Goal: Task Accomplishment & Management: Use online tool/utility

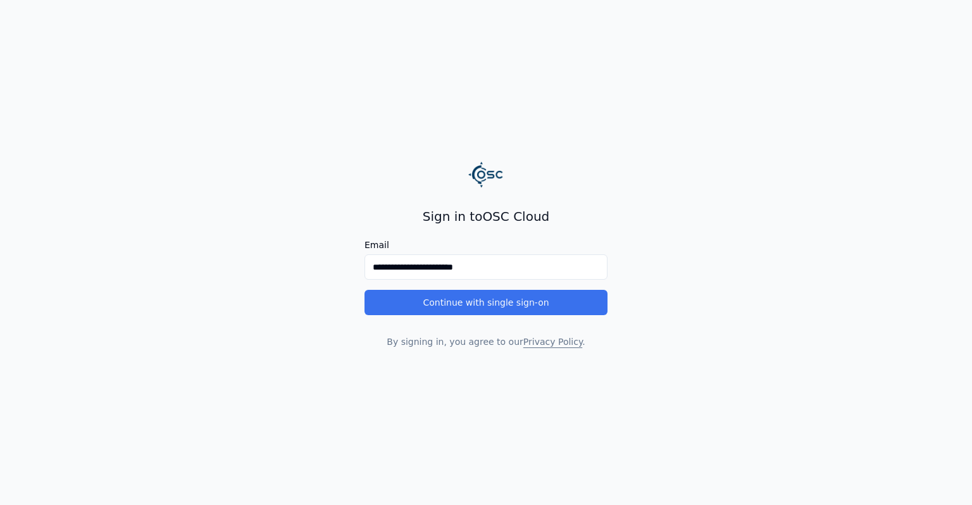
type input "**********"
click at [484, 306] on button "Continue with single sign-on" at bounding box center [485, 302] width 243 height 25
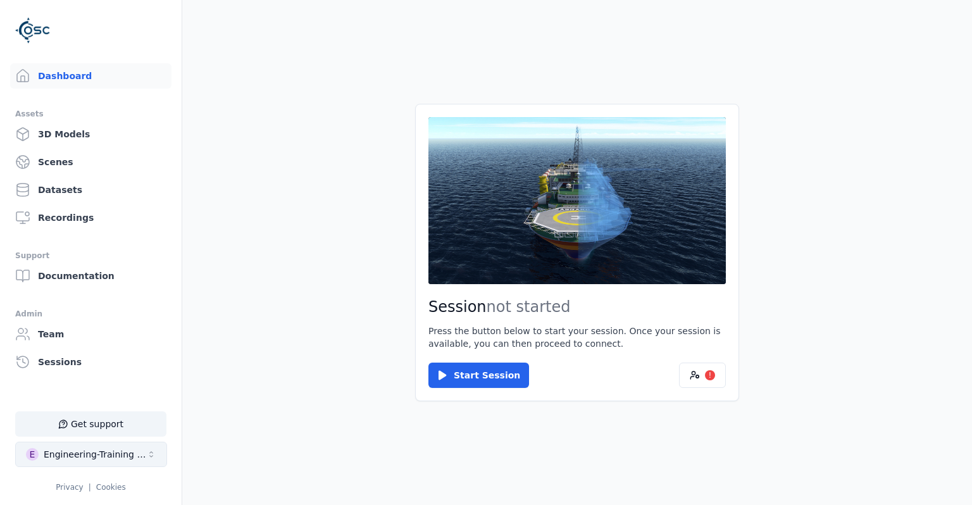
click at [130, 455] on div "Engineering-Training (SSO Staging)" at bounding box center [95, 454] width 102 height 13
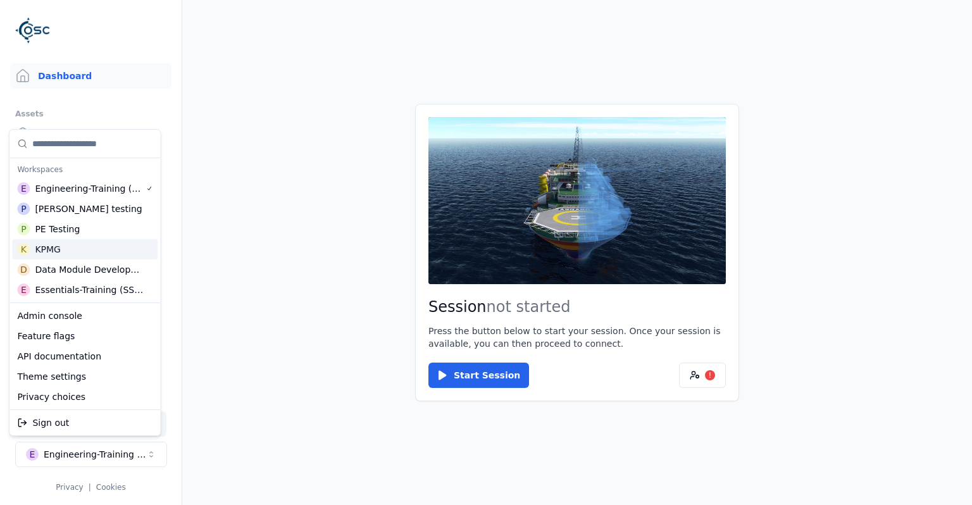
click at [92, 230] on div "P PE Testing" at bounding box center [85, 229] width 146 height 20
click at [233, 307] on html "Support Dashboard Assets 3D Models Scenes Datasets Recordings Support Documenta…" at bounding box center [486, 252] width 972 height 505
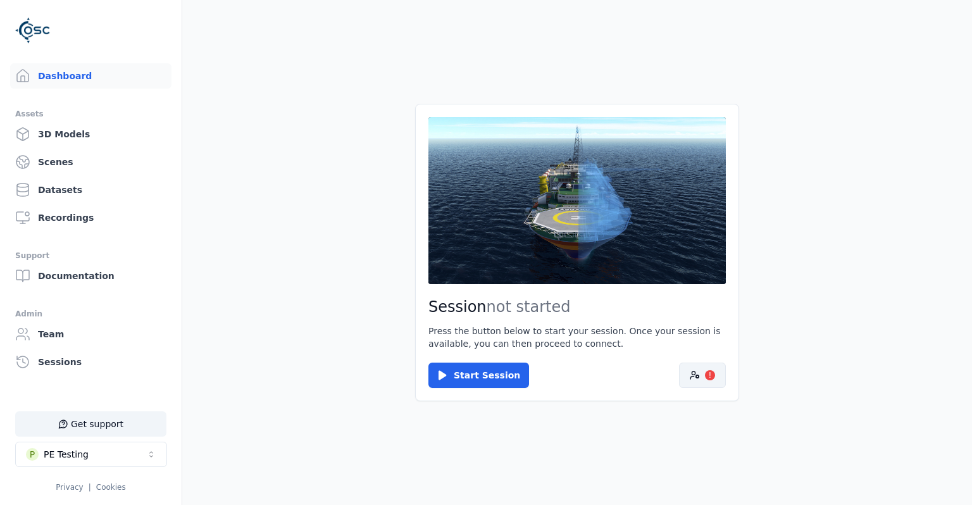
click at [693, 369] on button "!" at bounding box center [702, 375] width 47 height 25
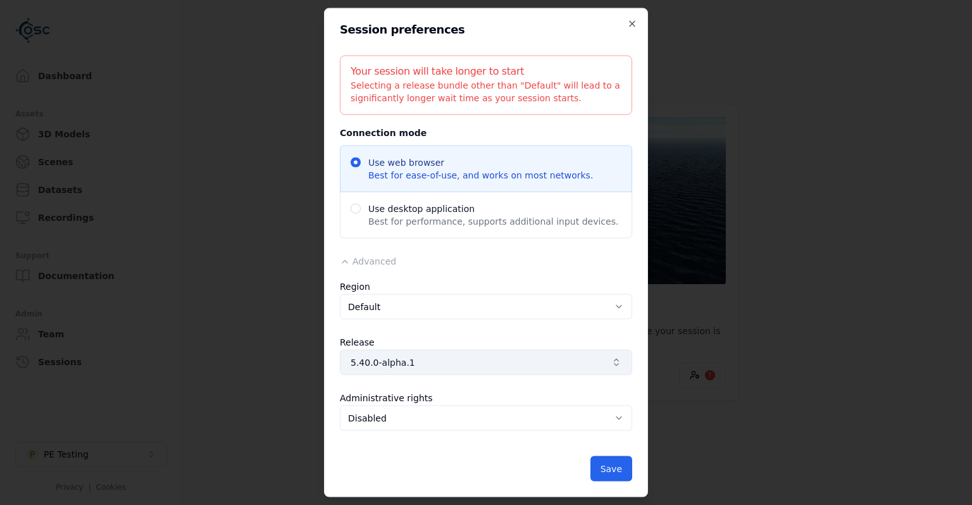
click at [505, 356] on button "5.40.0-alpha.1" at bounding box center [486, 362] width 292 height 25
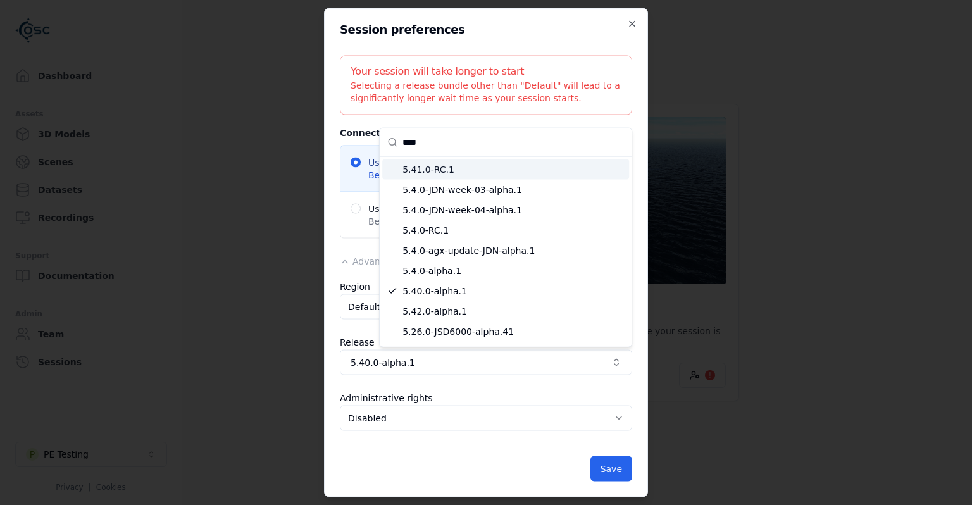
type input "****"
click at [466, 173] on span "5.41.0-RC.1" at bounding box center [512, 169] width 221 height 13
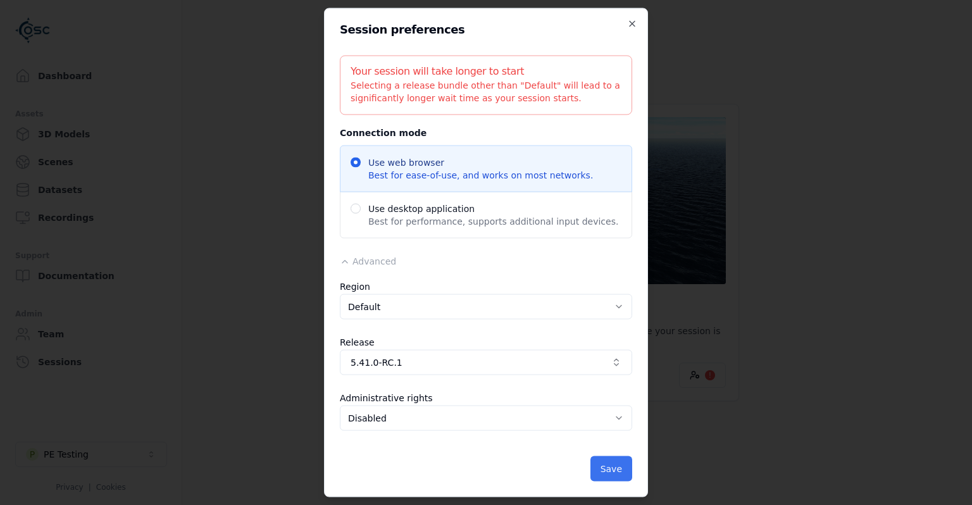
click at [606, 465] on button "Save" at bounding box center [611, 468] width 42 height 25
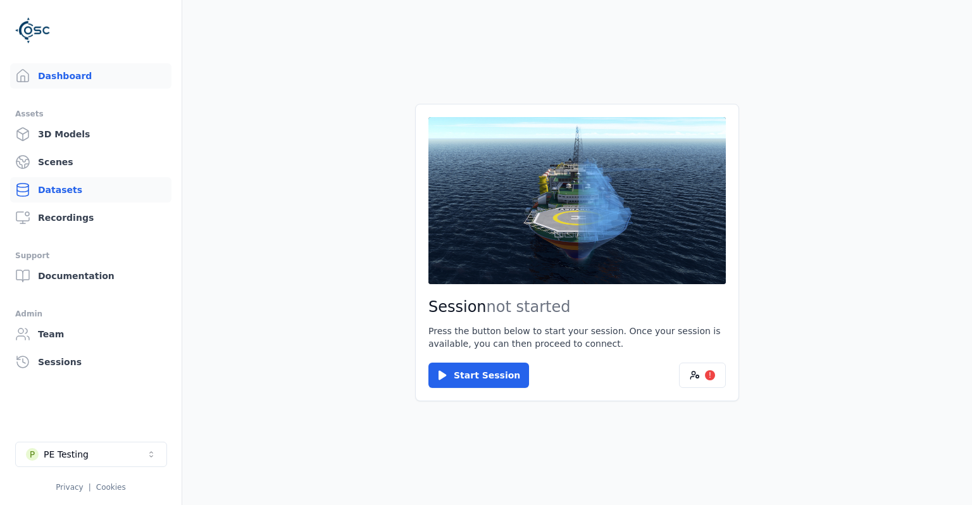
click at [42, 187] on link "Datasets" at bounding box center [90, 189] width 161 height 25
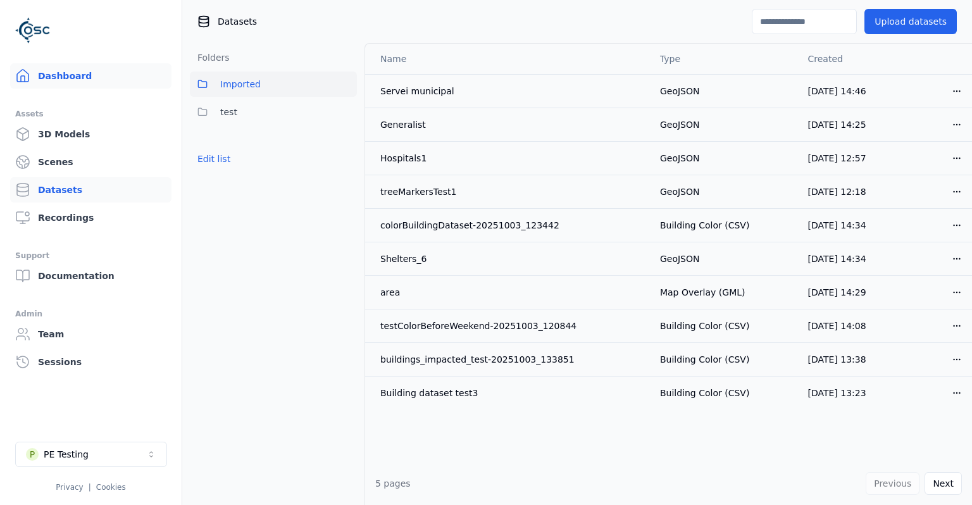
click at [70, 78] on link "Dashboard" at bounding box center [90, 75] width 161 height 25
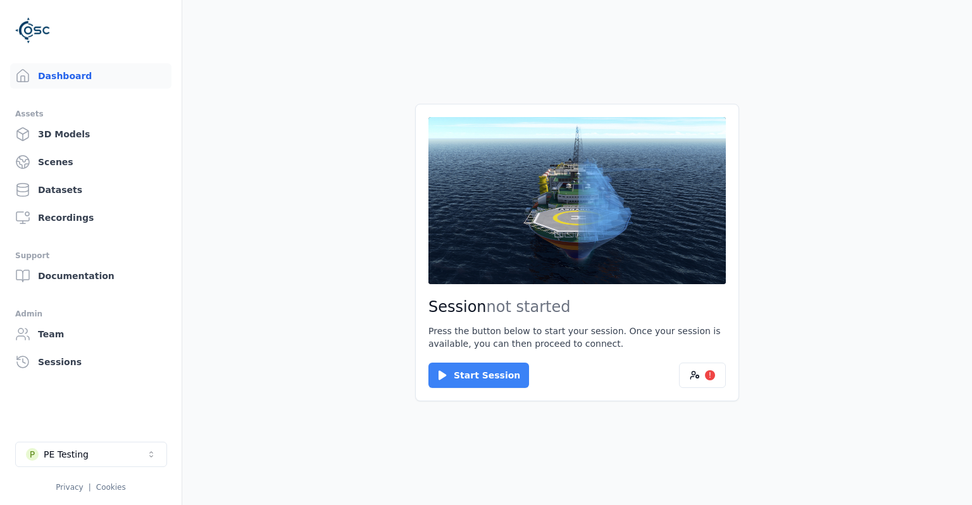
click at [473, 371] on button "Start Session" at bounding box center [478, 375] width 101 height 25
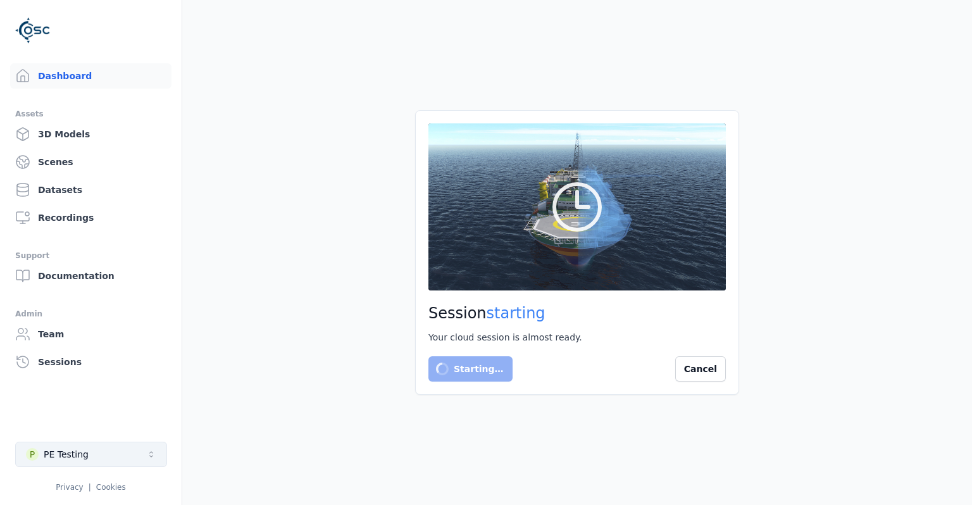
click at [63, 449] on div "PE Testing" at bounding box center [66, 454] width 45 height 13
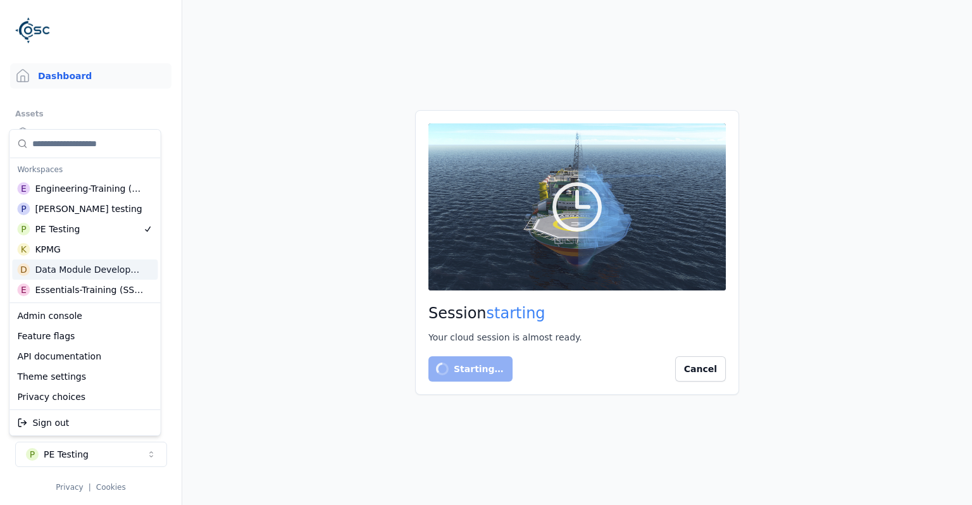
click at [90, 270] on div "Data Module Development" at bounding box center [89, 269] width 108 height 13
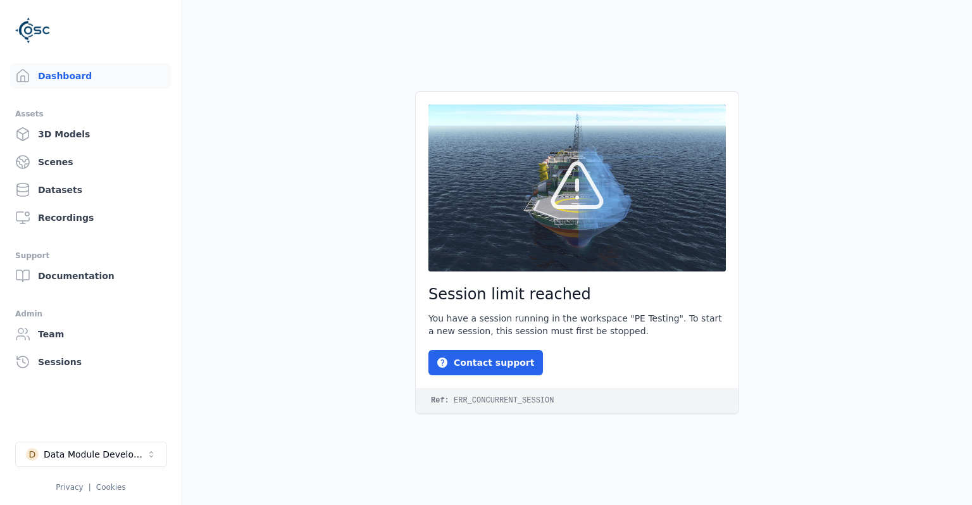
click at [216, 295] on main "Session limit reached You have a session running in the workspace "PE Testing".…" at bounding box center [577, 252] width 790 height 505
click at [77, 183] on link "Datasets" at bounding box center [90, 189] width 161 height 25
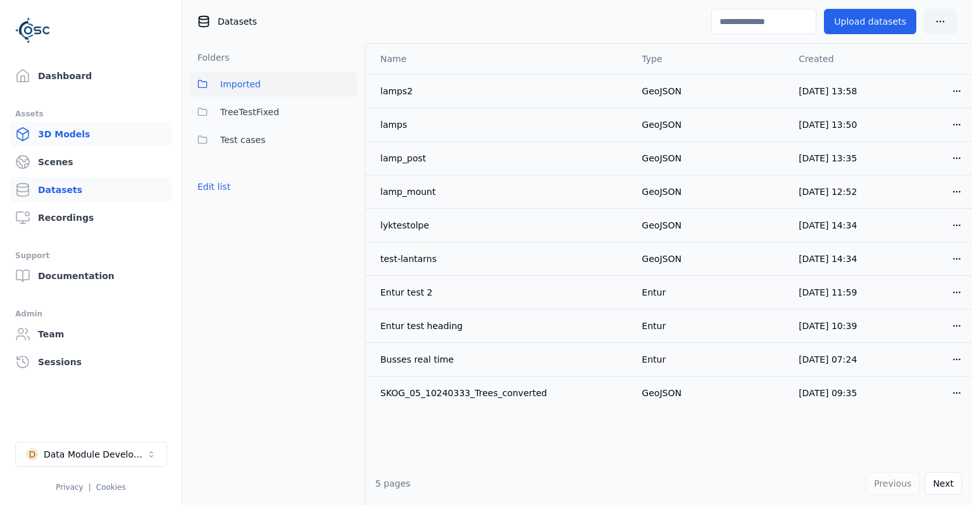
click at [70, 140] on link "3D Models" at bounding box center [90, 133] width 161 height 25
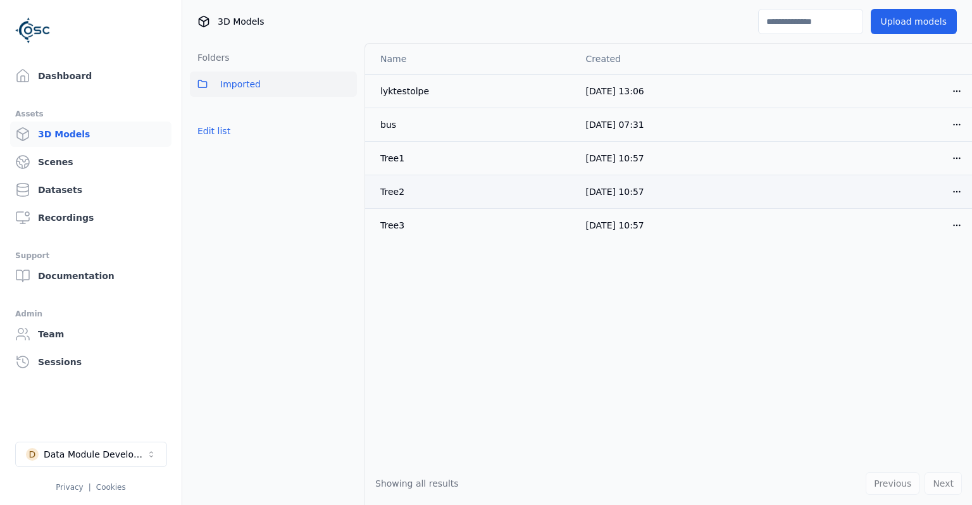
click at [960, 191] on html "Support Dashboard Assets 3D Models Scenes Datasets Recordings Support Documenta…" at bounding box center [486, 252] width 972 height 505
click at [913, 280] on div "Download" at bounding box center [928, 280] width 75 height 20
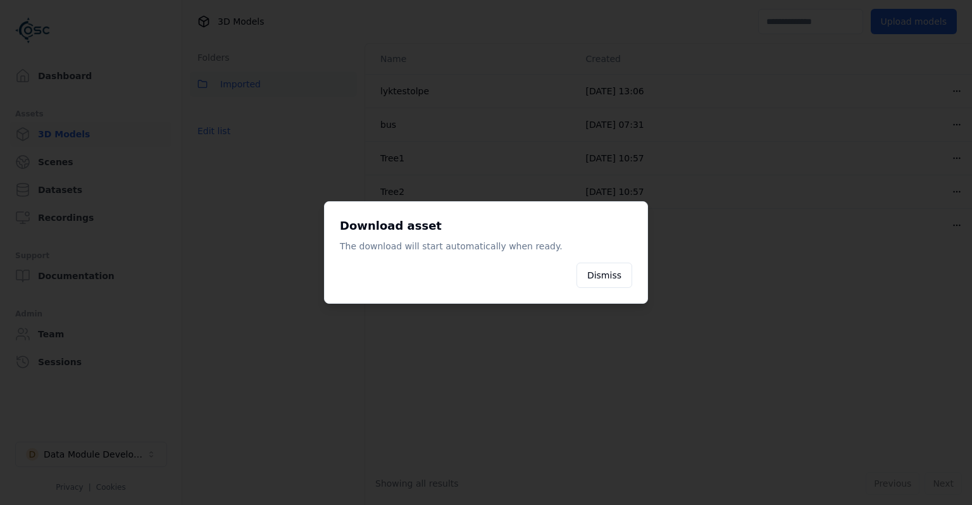
click at [903, 288] on div at bounding box center [486, 252] width 972 height 505
click at [612, 285] on button "Dismiss" at bounding box center [604, 275] width 56 height 25
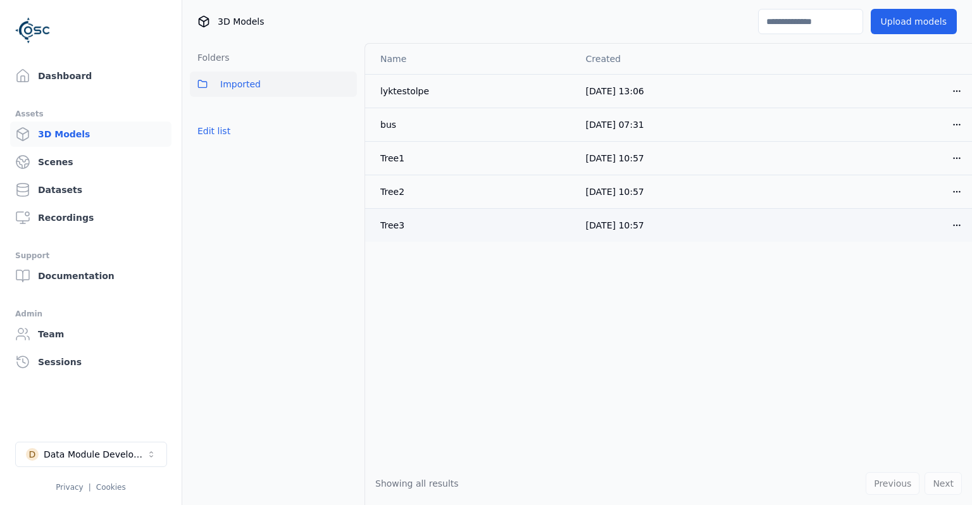
click at [948, 226] on html "Support Dashboard Assets 3D Models Scenes Datasets Recordings Support Documenta…" at bounding box center [486, 252] width 972 height 505
click at [917, 307] on div "Download" at bounding box center [928, 313] width 75 height 20
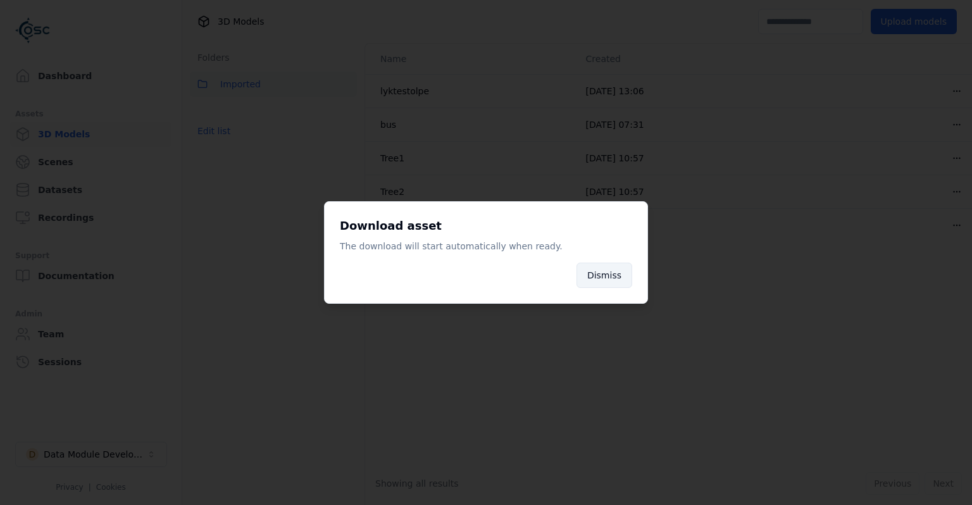
click at [623, 283] on button "Dismiss" at bounding box center [604, 275] width 56 height 25
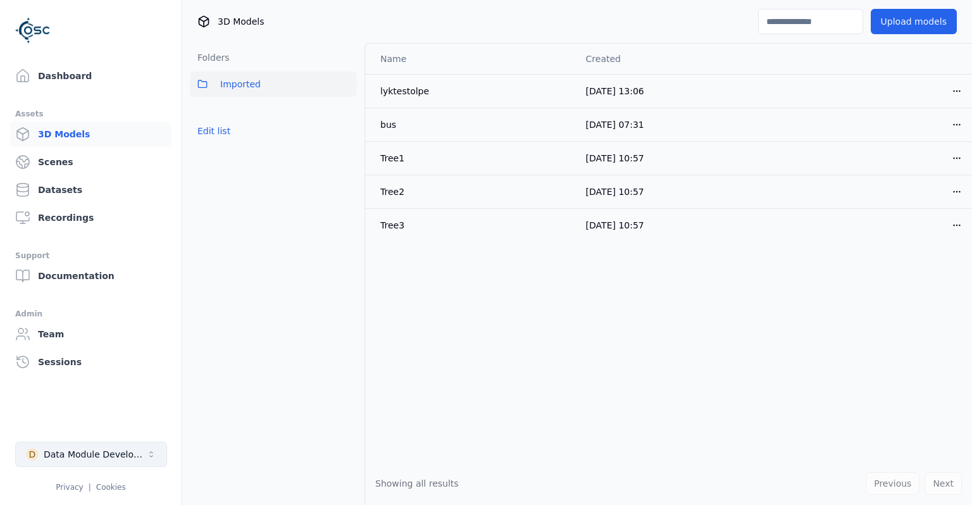
click at [148, 449] on button "D Data Module Development" at bounding box center [91, 454] width 152 height 25
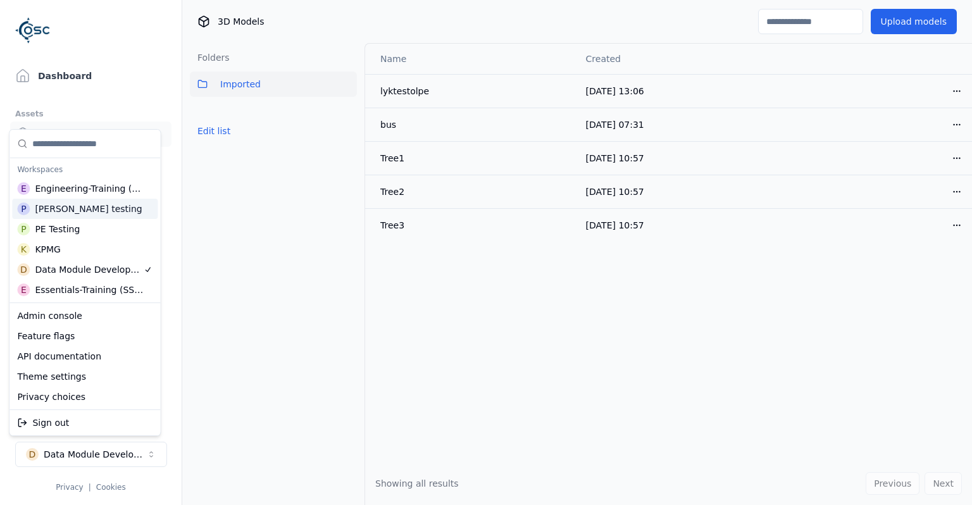
click at [87, 209] on div "P Paul testing" at bounding box center [85, 209] width 146 height 20
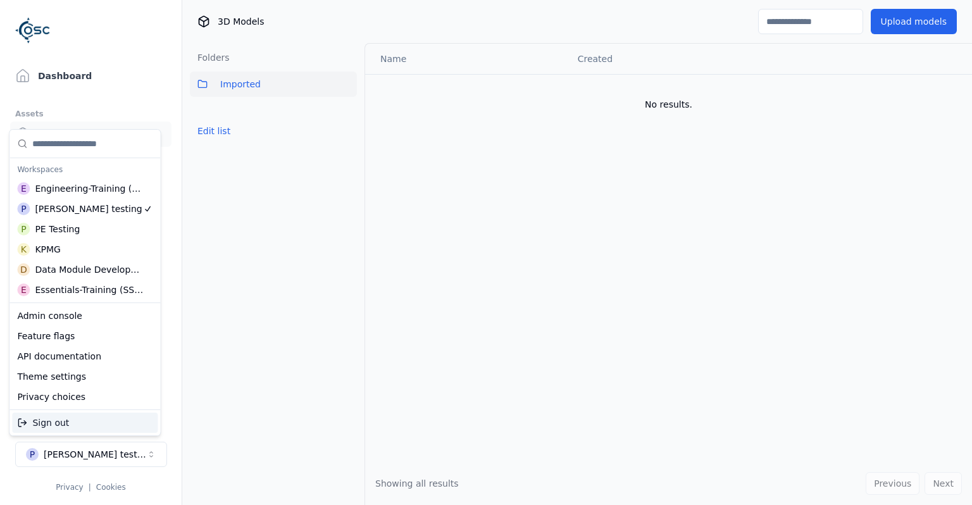
click at [120, 454] on html "Support Dashboard Assets 3D Models Scenes Datasets Recordings Support Documenta…" at bounding box center [486, 252] width 972 height 505
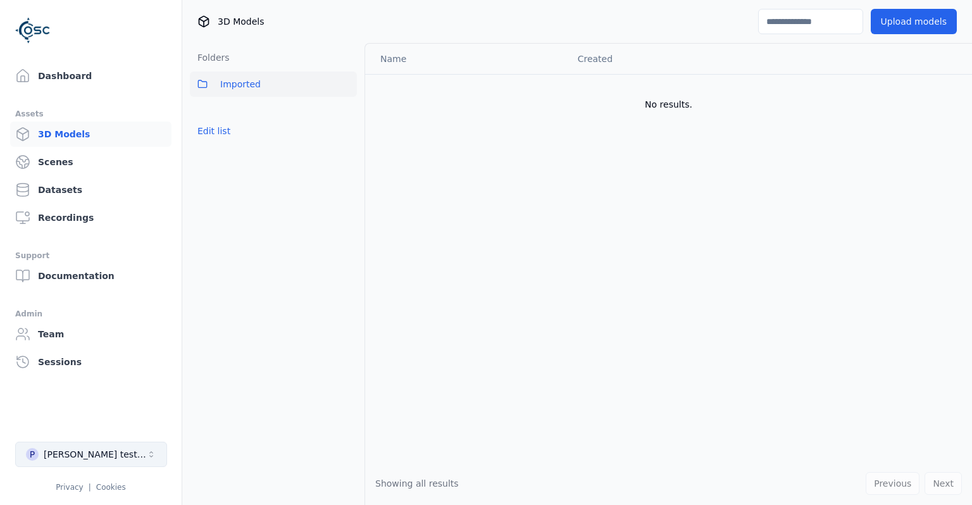
click at [93, 447] on button "P Paul testing" at bounding box center [91, 454] width 152 height 25
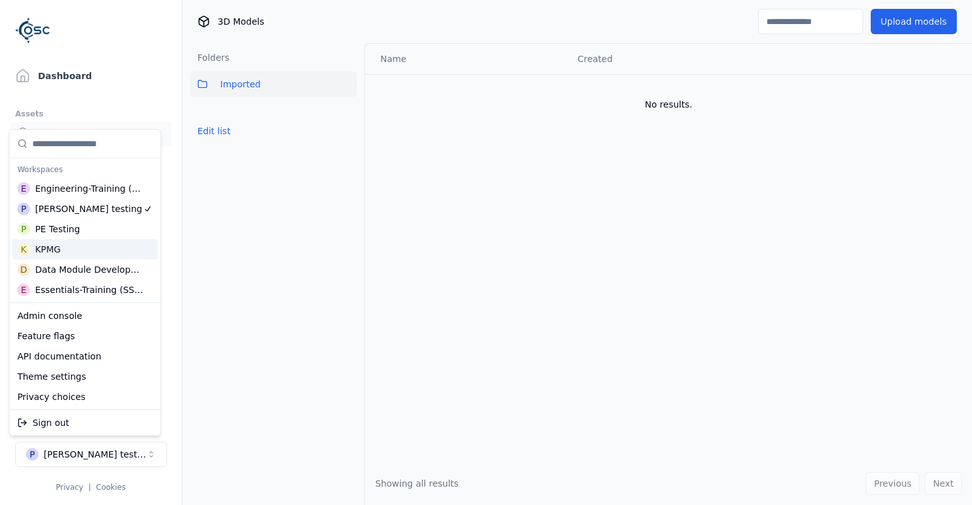
click at [65, 237] on div "P PE Testing" at bounding box center [85, 229] width 146 height 20
click at [374, 287] on html "Support Dashboard Assets 3D Models Scenes Datasets Recordings Support Documenta…" at bounding box center [486, 252] width 972 height 505
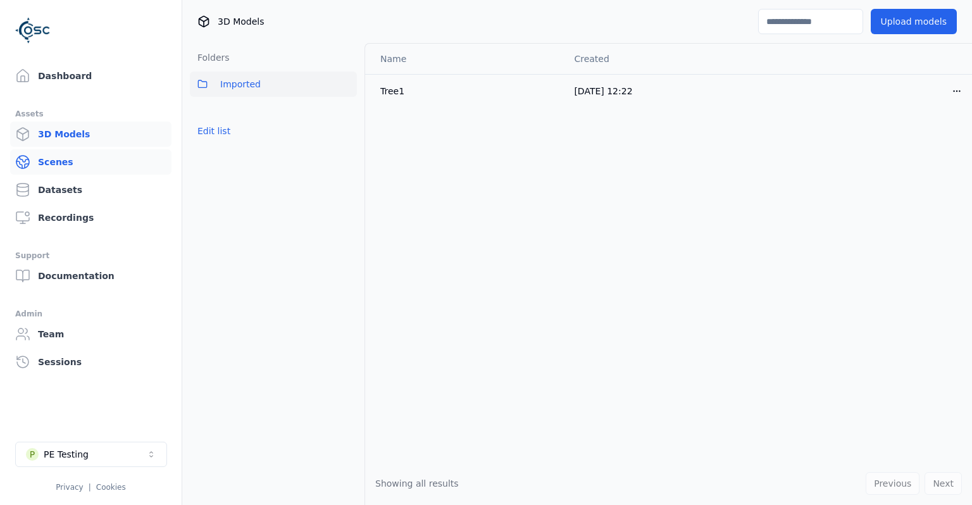
click at [72, 163] on link "Scenes" at bounding box center [90, 161] width 161 height 25
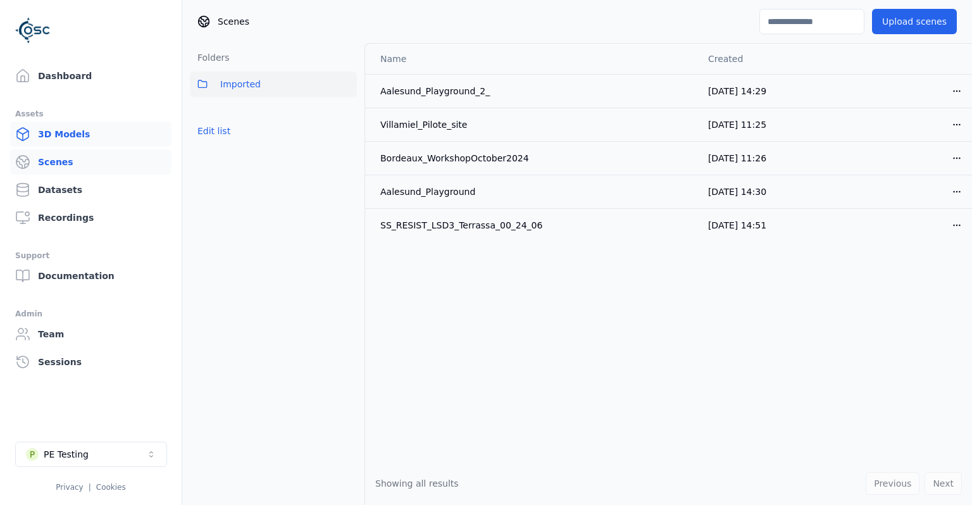
click at [80, 140] on link "3D Models" at bounding box center [90, 133] width 161 height 25
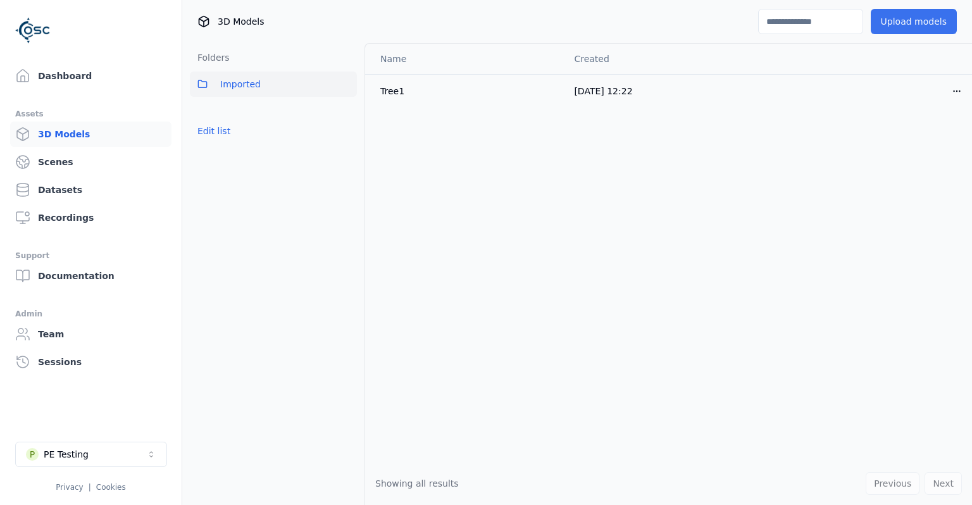
click at [917, 26] on button "Upload models" at bounding box center [914, 21] width 86 height 25
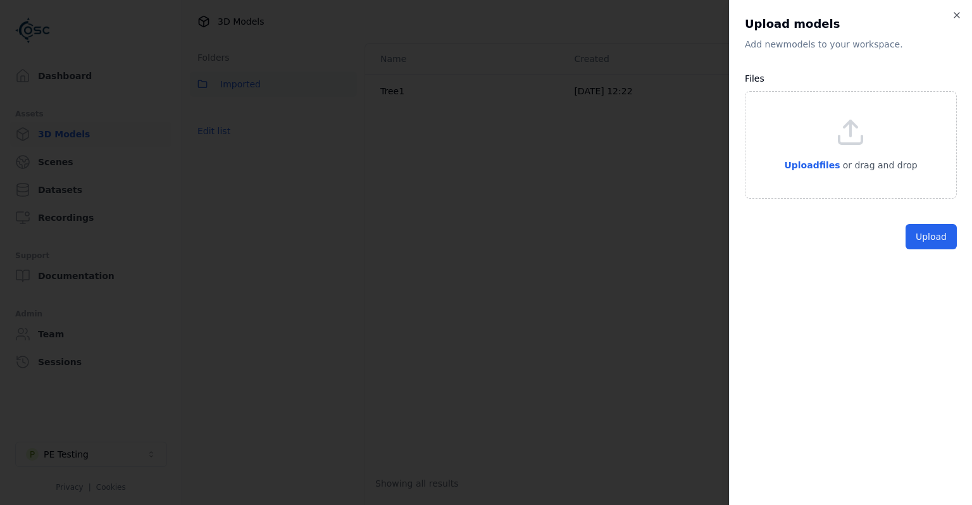
click at [864, 166] on p "or drag and drop" at bounding box center [878, 165] width 77 height 15
click at [921, 269] on button "Upload" at bounding box center [930, 265] width 51 height 25
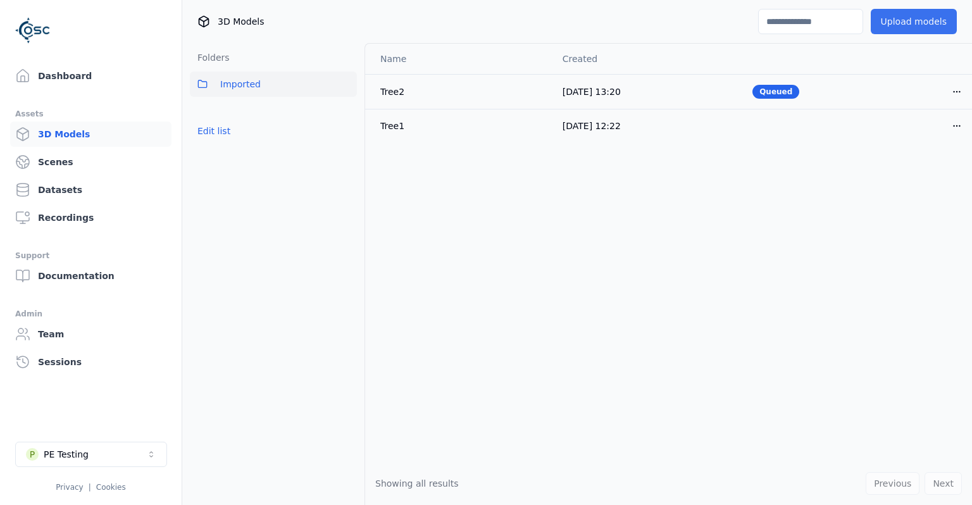
click at [945, 25] on button "Upload models" at bounding box center [914, 21] width 86 height 25
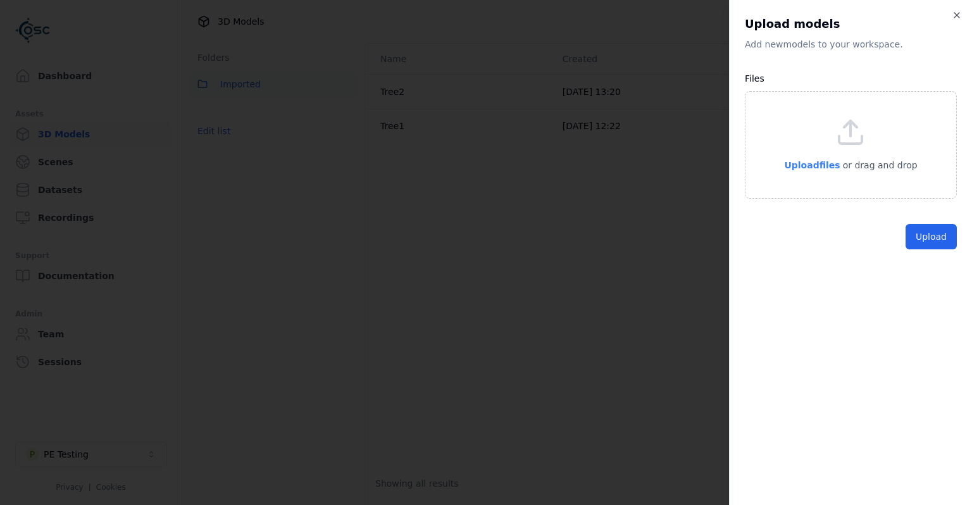
click at [816, 171] on p "Upload files" at bounding box center [812, 165] width 56 height 15
click at [933, 268] on button "Upload" at bounding box center [930, 265] width 51 height 25
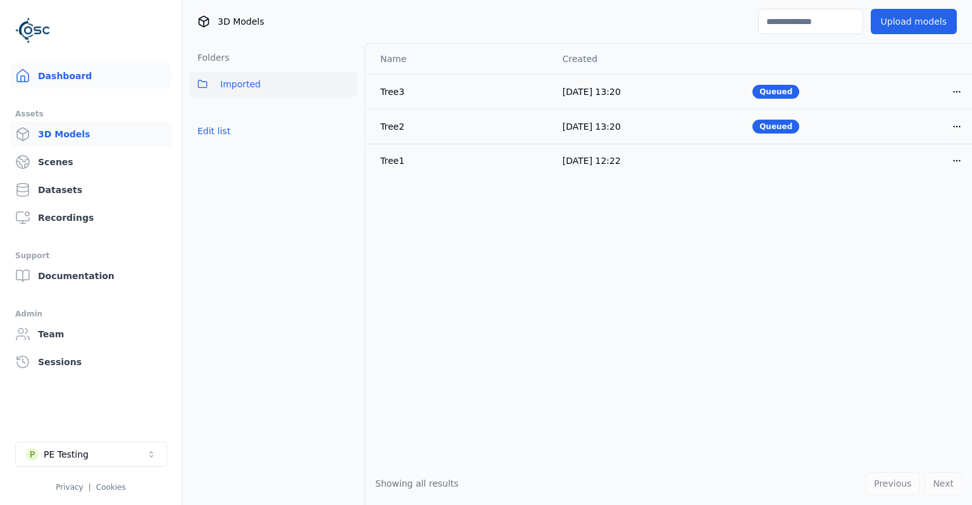
click at [52, 86] on link "Dashboard" at bounding box center [90, 75] width 161 height 25
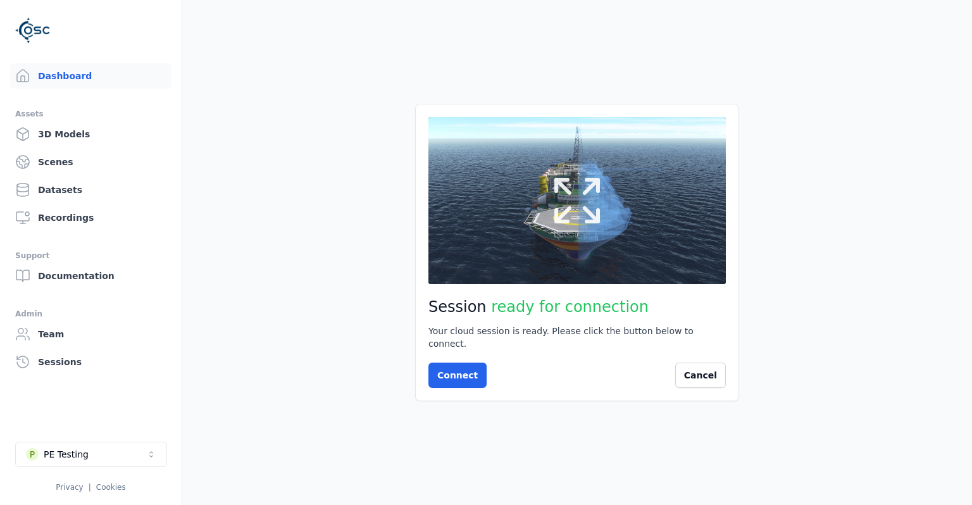
click at [531, 222] on button at bounding box center [576, 200] width 297 height 167
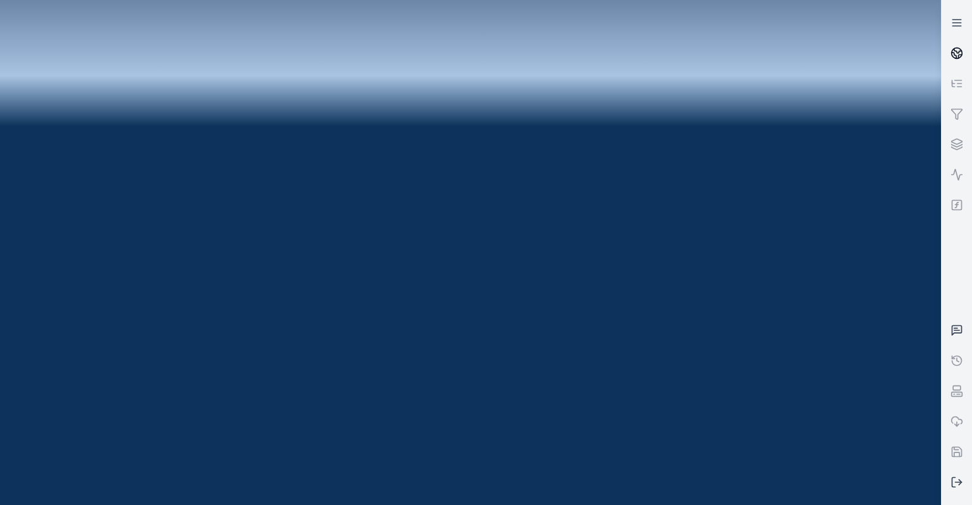
click at [959, 47] on icon at bounding box center [956, 53] width 13 height 13
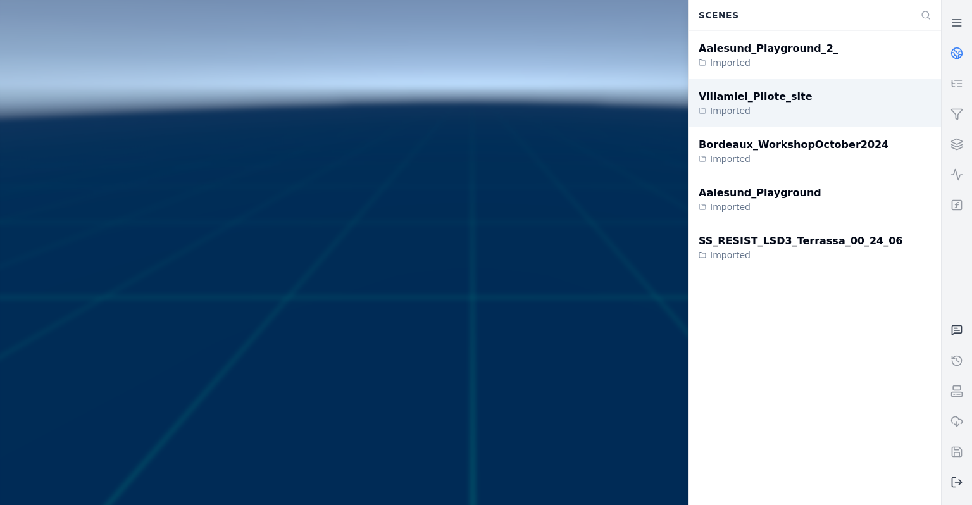
click at [835, 101] on div "Villamiel_Pilote_site Imported" at bounding box center [814, 103] width 252 height 48
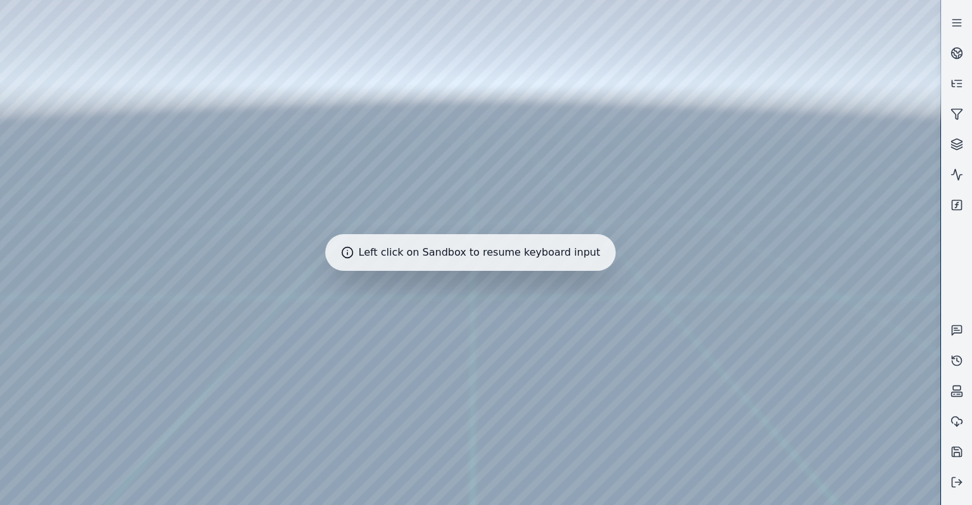
drag, startPoint x: 443, startPoint y: 206, endPoint x: 430, endPoint y: 263, distance: 58.3
click at [388, 295] on div at bounding box center [470, 252] width 940 height 505
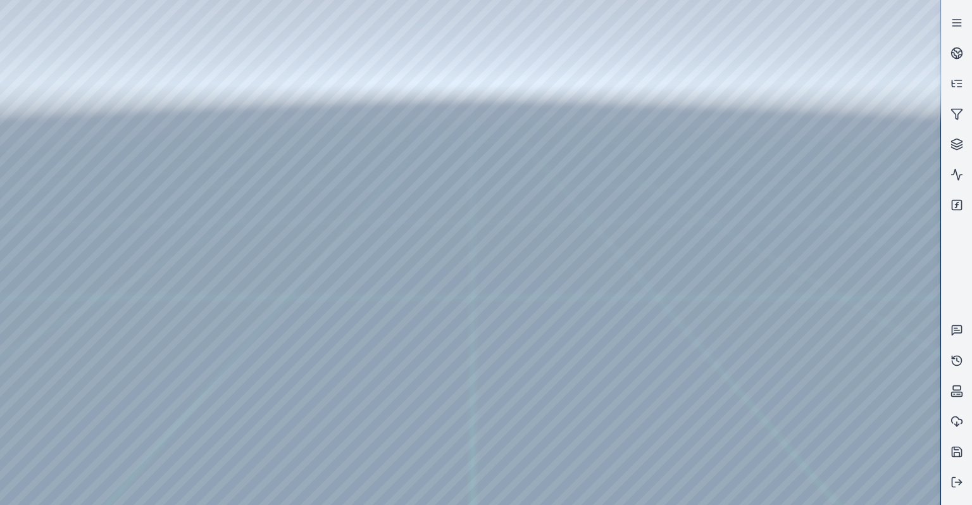
drag, startPoint x: 388, startPoint y: 295, endPoint x: 340, endPoint y: 330, distance: 60.2
drag, startPoint x: 470, startPoint y: 297, endPoint x: 437, endPoint y: 445, distance: 151.2
drag, startPoint x: 531, startPoint y: 378, endPoint x: 500, endPoint y: 323, distance: 63.2
click at [53, 54] on div at bounding box center [470, 252] width 940 height 505
click at [55, 85] on div at bounding box center [470, 252] width 940 height 505
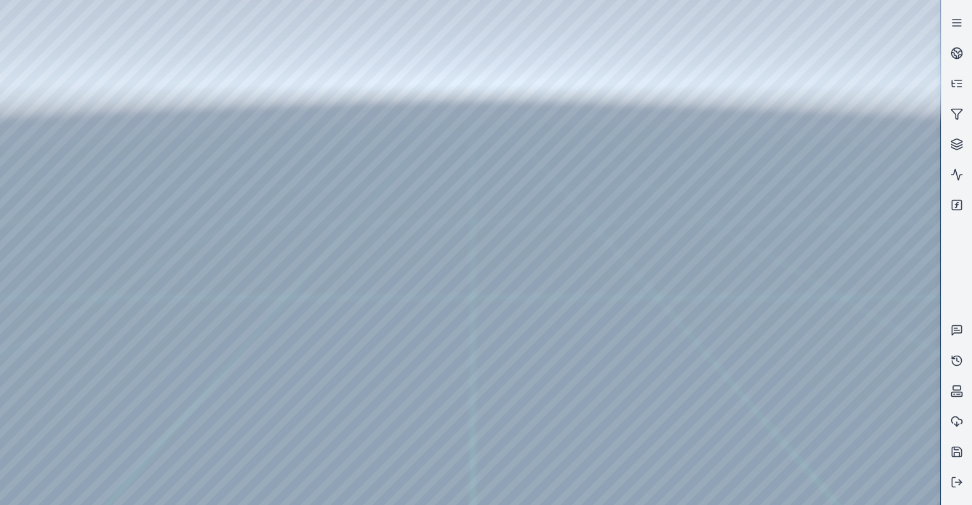
click at [241, 439] on div at bounding box center [470, 252] width 940 height 505
click at [56, 87] on div at bounding box center [470, 252] width 940 height 505
click at [41, 78] on div at bounding box center [470, 252] width 940 height 505
click at [42, 86] on div at bounding box center [470, 252] width 940 height 505
click at [245, 254] on div at bounding box center [470, 252] width 940 height 505
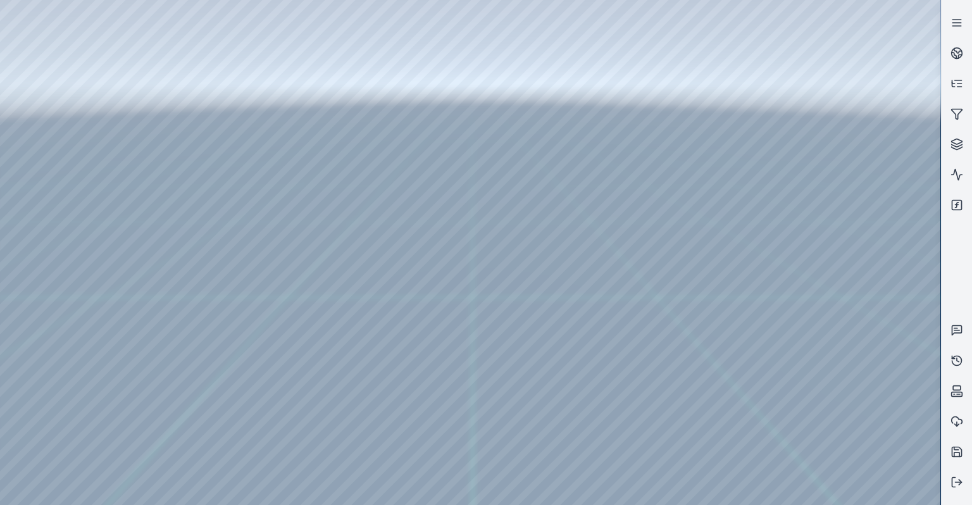
drag, startPoint x: 465, startPoint y: 302, endPoint x: 496, endPoint y: 293, distance: 32.2
click at [39, 149] on div at bounding box center [470, 252] width 940 height 505
click at [41, 158] on div at bounding box center [470, 252] width 940 height 505
click at [225, 59] on div at bounding box center [470, 252] width 940 height 505
click at [443, 211] on div at bounding box center [470, 252] width 940 height 505
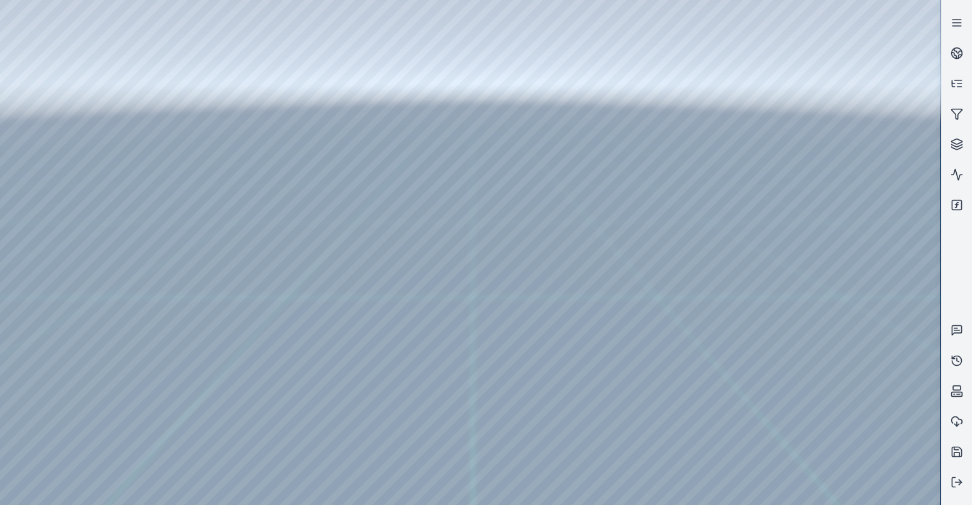
click at [419, 146] on div at bounding box center [470, 252] width 940 height 505
click at [440, 155] on div at bounding box center [470, 252] width 940 height 505
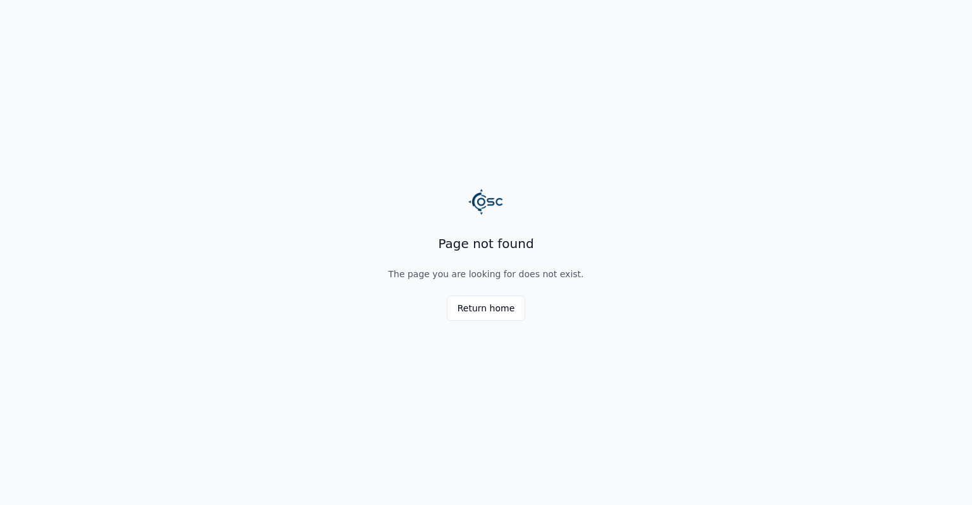
click at [524, 300] on div "Return home" at bounding box center [485, 307] width 243 height 25
click at [516, 307] on button "Return home" at bounding box center [486, 307] width 79 height 25
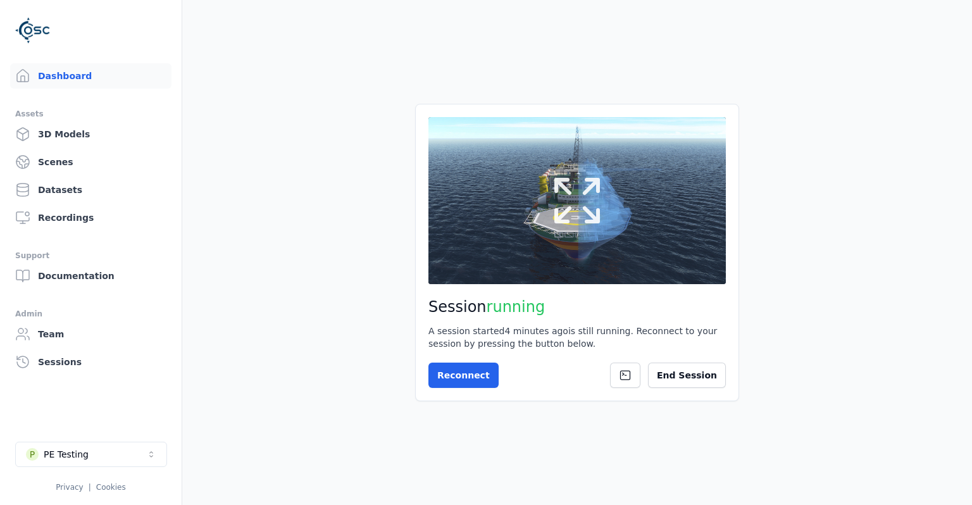
click at [533, 249] on button at bounding box center [576, 200] width 297 height 167
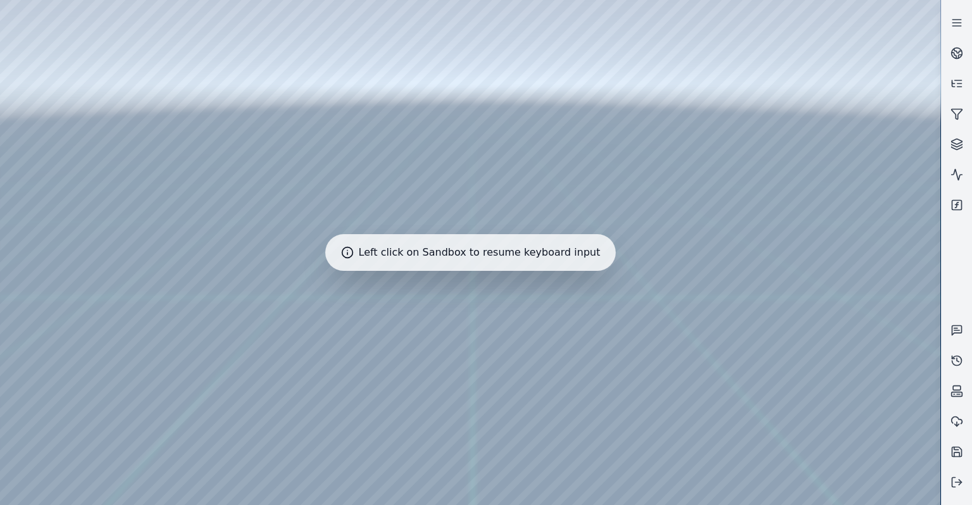
click at [435, 108] on div at bounding box center [470, 252] width 940 height 505
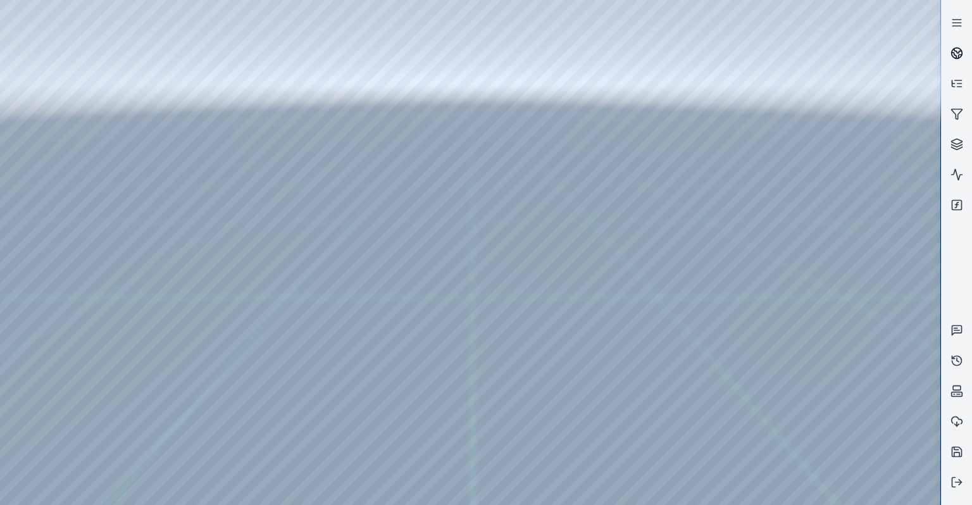
click at [959, 54] on icon at bounding box center [956, 53] width 13 height 13
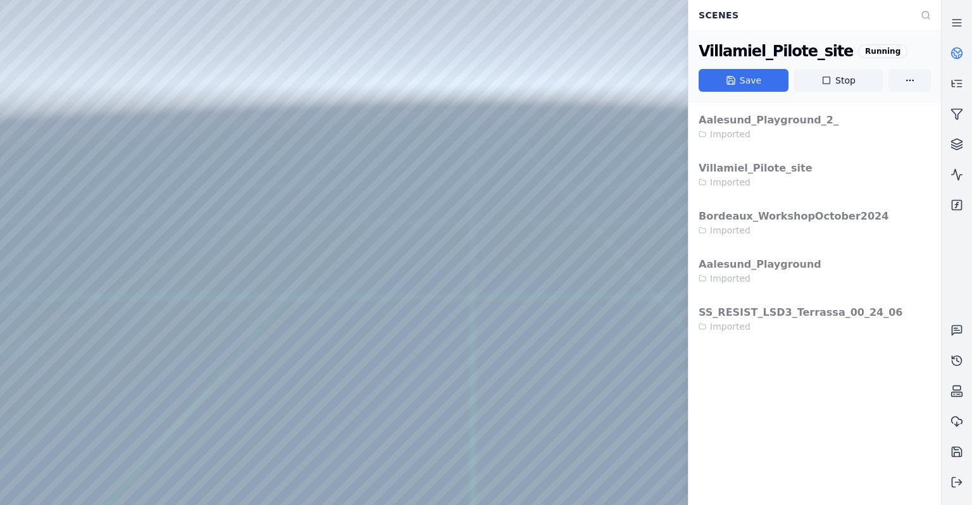
click at [752, 77] on button "Save" at bounding box center [743, 80] width 90 height 23
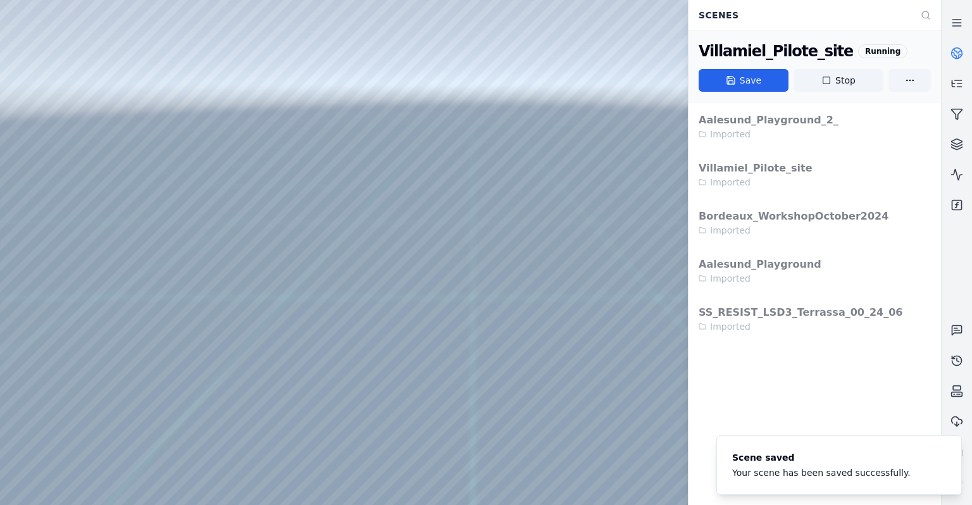
click at [958, 55] on icon at bounding box center [959, 56] width 3 height 3
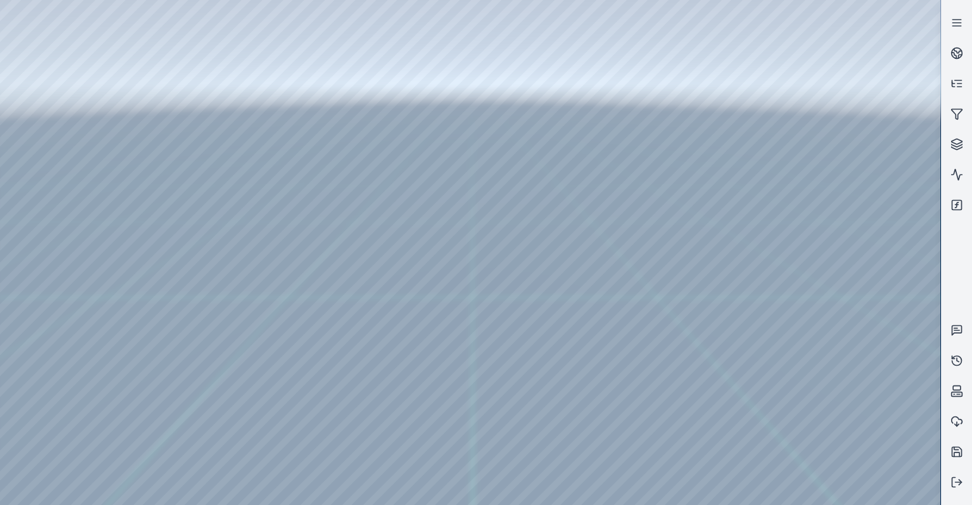
click at [626, 299] on div at bounding box center [470, 252] width 940 height 505
click at [556, 239] on div at bounding box center [470, 252] width 940 height 505
click at [839, 247] on div at bounding box center [470, 252] width 940 height 505
click at [846, 273] on div at bounding box center [470, 252] width 940 height 505
click at [839, 437] on div at bounding box center [470, 252] width 940 height 505
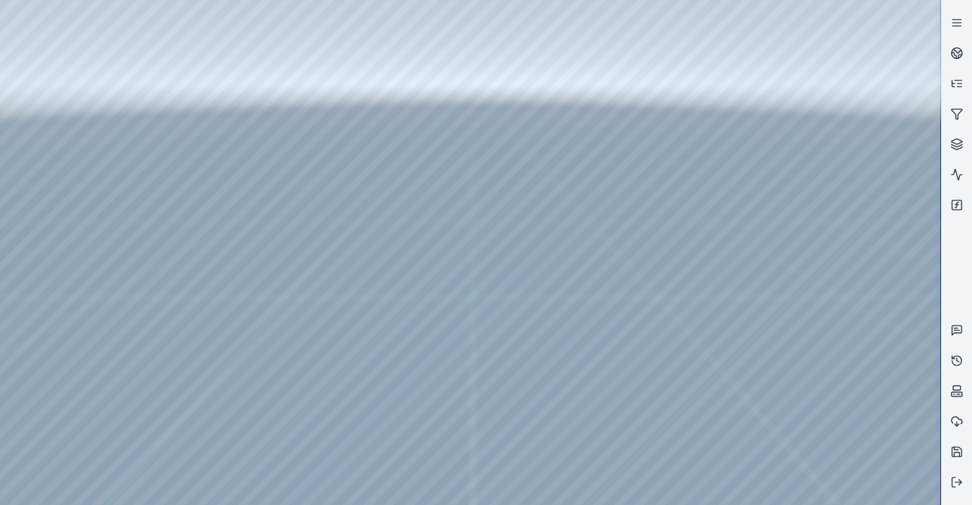
click at [43, 51] on div at bounding box center [470, 252] width 940 height 505
click at [46, 87] on div at bounding box center [470, 252] width 940 height 505
click at [218, 442] on div at bounding box center [470, 252] width 940 height 505
click at [220, 442] on div at bounding box center [470, 252] width 940 height 505
click at [216, 450] on div at bounding box center [470, 252] width 940 height 505
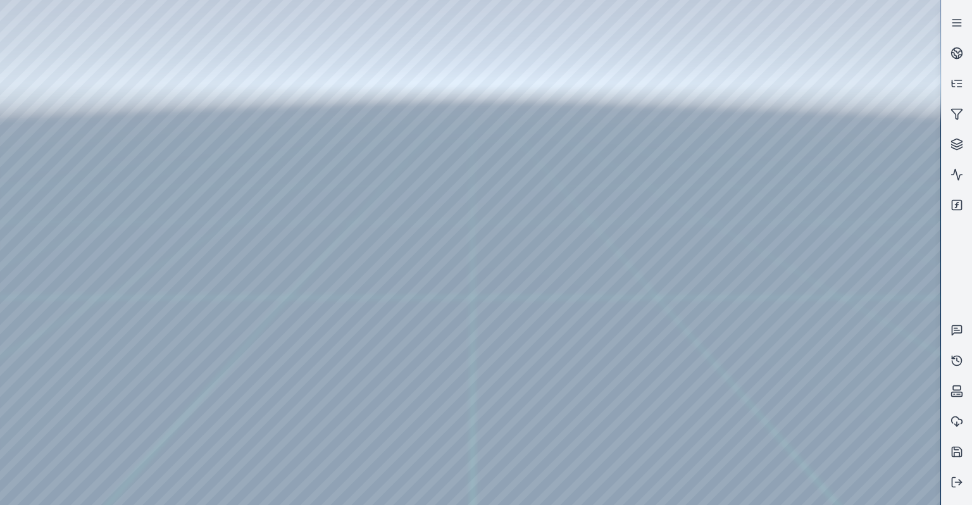
click at [383, 302] on div at bounding box center [470, 252] width 940 height 505
click at [406, 277] on div at bounding box center [470, 252] width 940 height 505
drag, startPoint x: 400, startPoint y: 280, endPoint x: 299, endPoint y: 337, distance: 115.8
click at [299, 337] on div at bounding box center [470, 252] width 940 height 505
click at [376, 173] on div at bounding box center [470, 252] width 940 height 505
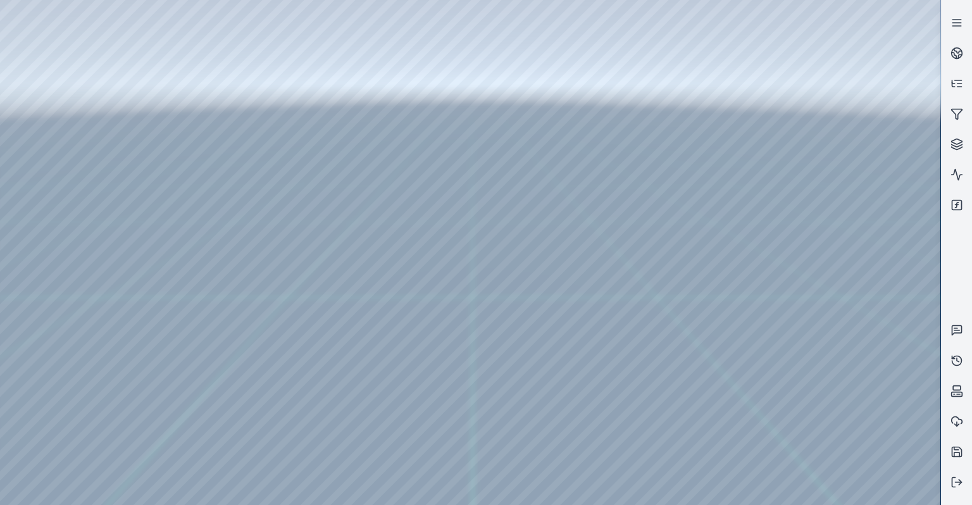
click at [356, 195] on div at bounding box center [470, 252] width 940 height 505
drag, startPoint x: 585, startPoint y: 310, endPoint x: 593, endPoint y: 318, distance: 12.1
click at [372, 176] on div at bounding box center [470, 252] width 940 height 505
click at [352, 188] on div at bounding box center [470, 252] width 940 height 505
drag, startPoint x: 580, startPoint y: 263, endPoint x: 581, endPoint y: 245, distance: 17.8
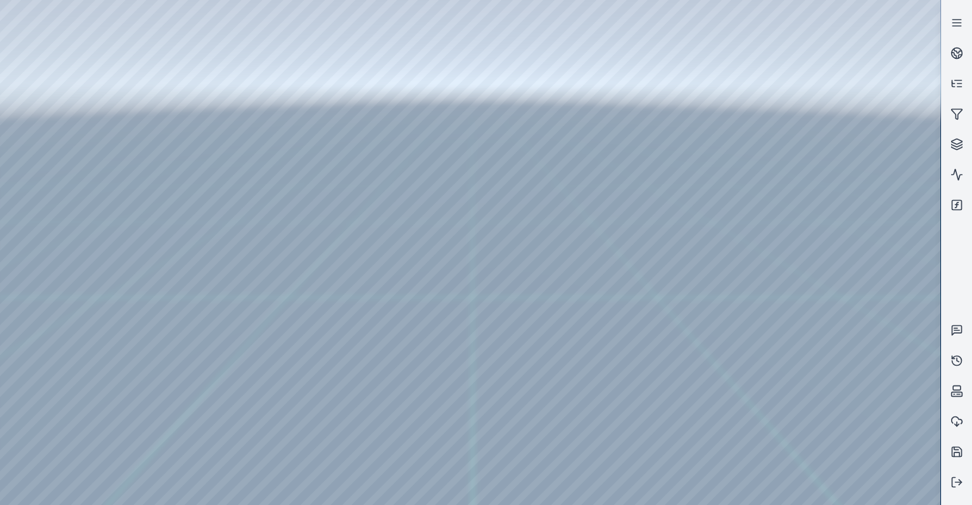
click at [383, 174] on div at bounding box center [470, 252] width 940 height 505
click at [353, 195] on div at bounding box center [470, 252] width 940 height 505
click at [356, 166] on div at bounding box center [470, 252] width 940 height 505
click at [348, 185] on div at bounding box center [470, 252] width 940 height 505
drag, startPoint x: 592, startPoint y: 310, endPoint x: 611, endPoint y: 318, distance: 20.7
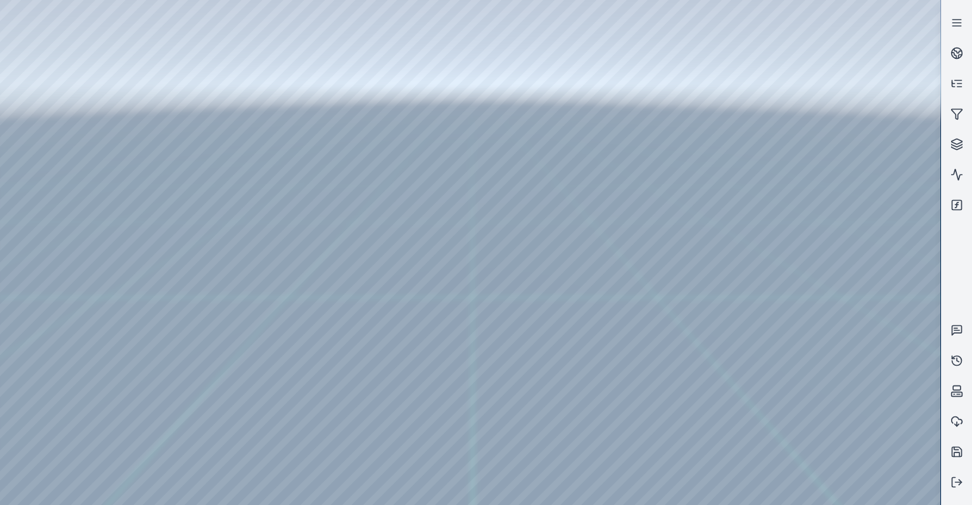
click at [403, 210] on div at bounding box center [470, 252] width 940 height 505
click at [515, 254] on div at bounding box center [470, 252] width 940 height 505
click at [43, 150] on div at bounding box center [470, 252] width 940 height 505
click at [45, 114] on div at bounding box center [470, 252] width 940 height 505
click at [247, 34] on div at bounding box center [470, 252] width 940 height 505
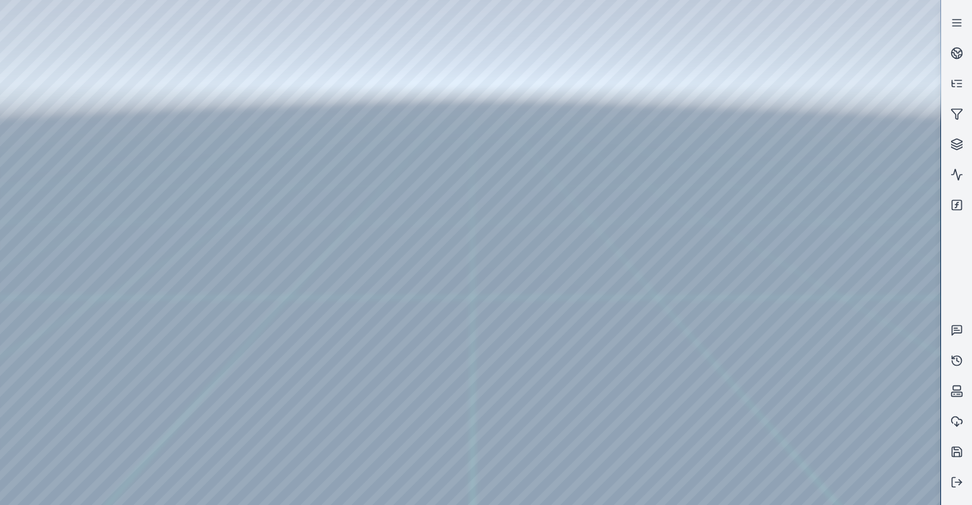
click at [173, 72] on div at bounding box center [470, 252] width 940 height 505
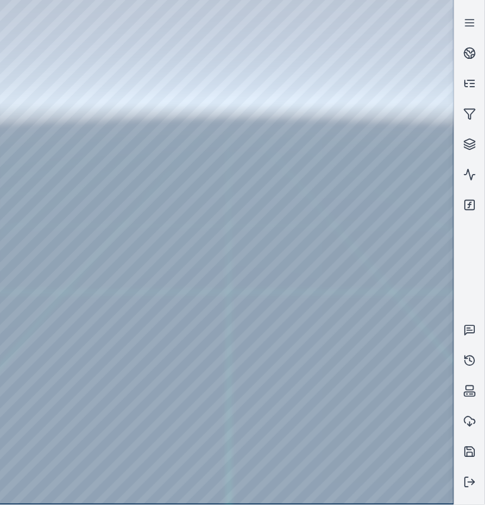
click at [192, 85] on div at bounding box center [226, 252] width 453 height 504
click at [159, 78] on div at bounding box center [226, 252] width 453 height 504
click at [353, 184] on div at bounding box center [226, 252] width 453 height 504
click at [348, 174] on div at bounding box center [226, 252] width 453 height 504
drag, startPoint x: 345, startPoint y: 282, endPoint x: 399, endPoint y: 332, distance: 73.0
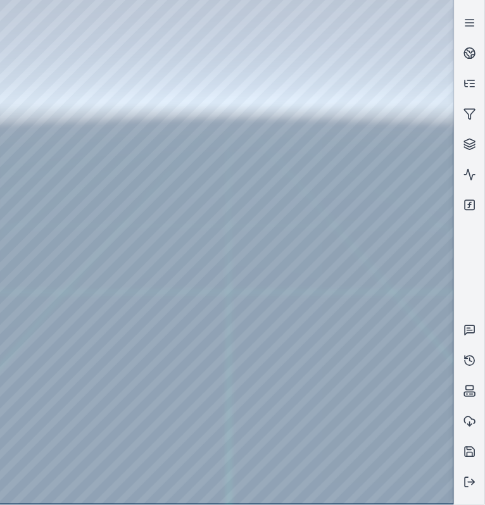
click at [45, 52] on div at bounding box center [226, 252] width 453 height 504
click at [42, 92] on div at bounding box center [226, 252] width 453 height 504
click at [225, 437] on div at bounding box center [226, 252] width 453 height 504
click at [208, 449] on div at bounding box center [226, 252] width 453 height 504
click at [361, 173] on div at bounding box center [226, 252] width 453 height 504
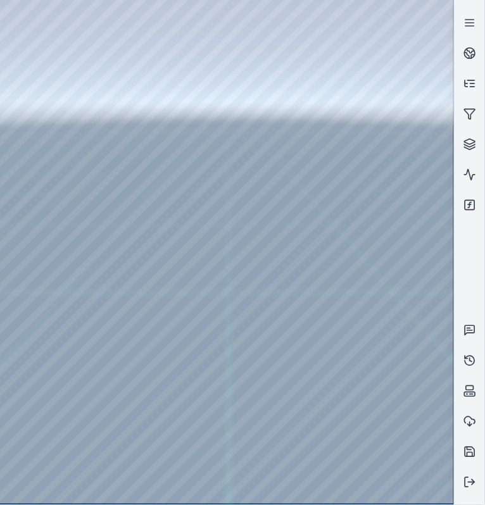
click at [352, 194] on div at bounding box center [226, 252] width 453 height 504
click at [426, 122] on div at bounding box center [226, 252] width 453 height 504
click at [51, 70] on div at bounding box center [226, 252] width 453 height 504
click at [44, 152] on div at bounding box center [226, 252] width 453 height 504
click at [52, 110] on div at bounding box center [226, 252] width 453 height 504
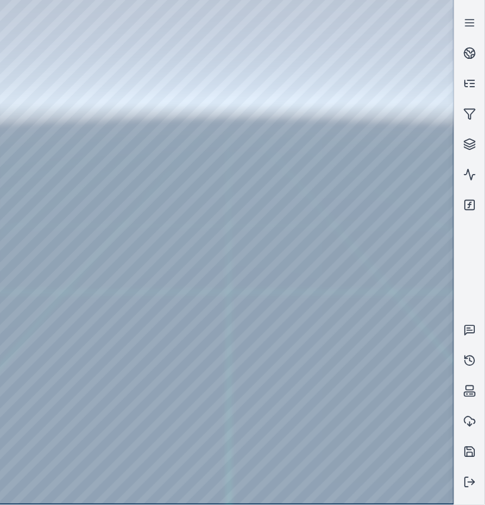
click at [253, 30] on div at bounding box center [226, 252] width 453 height 504
click at [191, 71] on div at bounding box center [226, 252] width 453 height 504
click at [135, 92] on div at bounding box center [226, 252] width 453 height 504
click at [361, 108] on div at bounding box center [226, 252] width 453 height 504
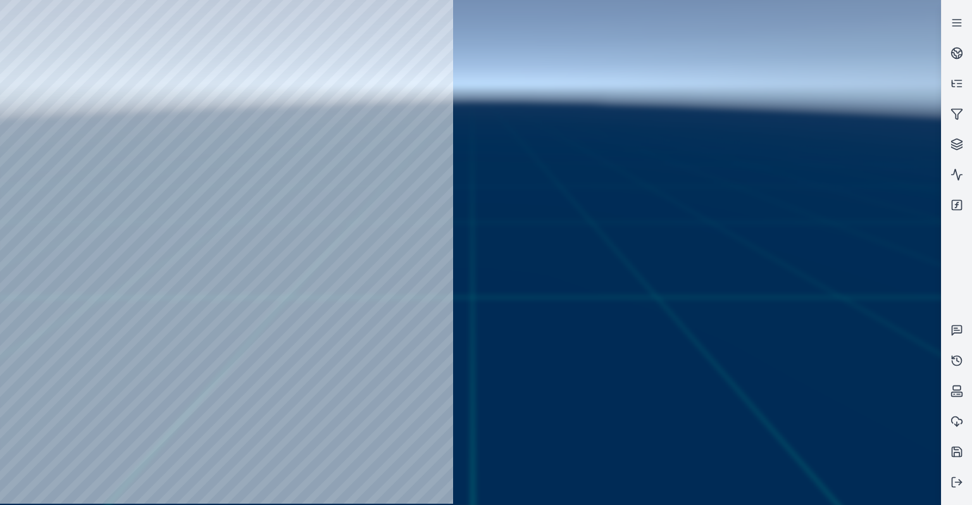
click at [371, 105] on div at bounding box center [470, 252] width 940 height 505
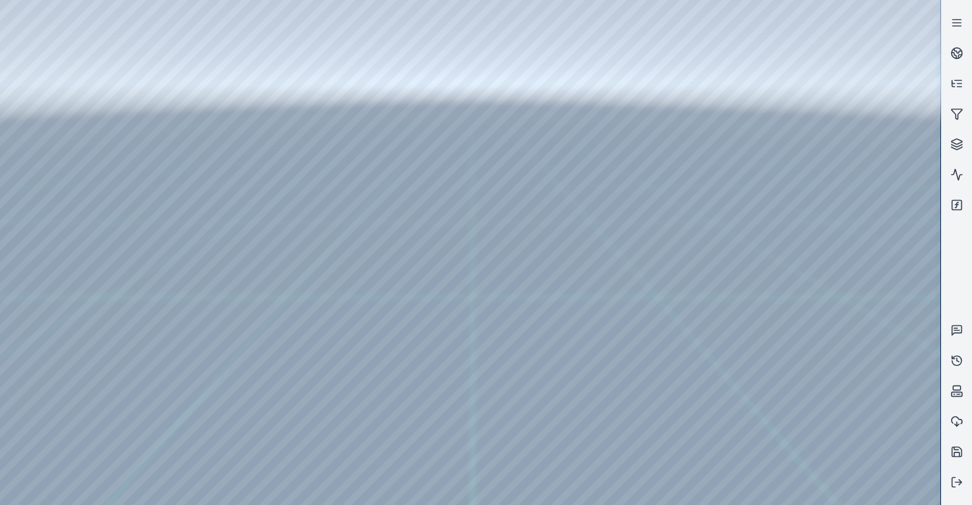
click at [160, 90] on div at bounding box center [470, 252] width 940 height 505
click at [184, 73] on div at bounding box center [470, 252] width 940 height 505
click at [176, 90] on div at bounding box center [470, 252] width 940 height 505
click at [179, 85] on div at bounding box center [470, 252] width 940 height 505
click at [171, 107] on div at bounding box center [470, 252] width 940 height 505
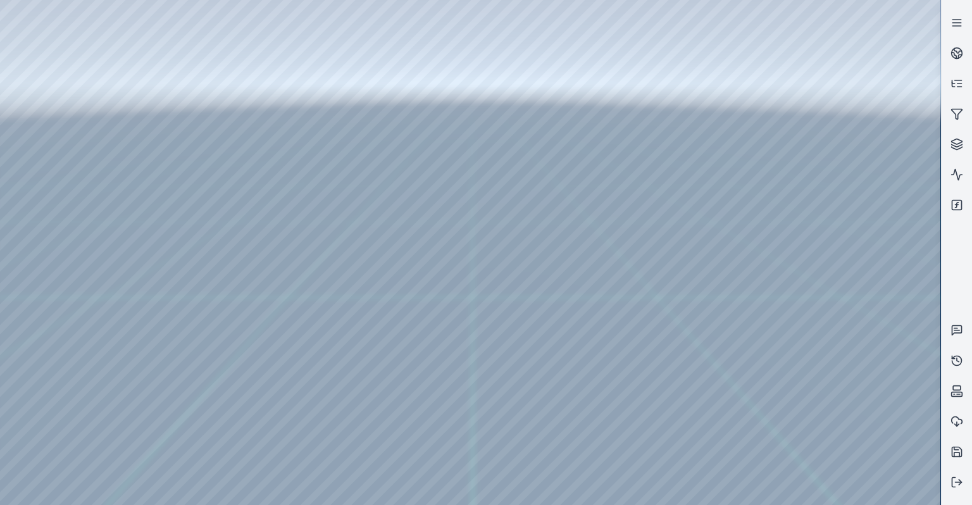
click at [175, 87] on div at bounding box center [470, 252] width 940 height 505
click at [118, 35] on div at bounding box center [470, 252] width 940 height 505
click at [65, 110] on div at bounding box center [470, 252] width 940 height 505
click at [189, 27] on div at bounding box center [470, 252] width 940 height 505
click at [177, 87] on div at bounding box center [470, 252] width 940 height 505
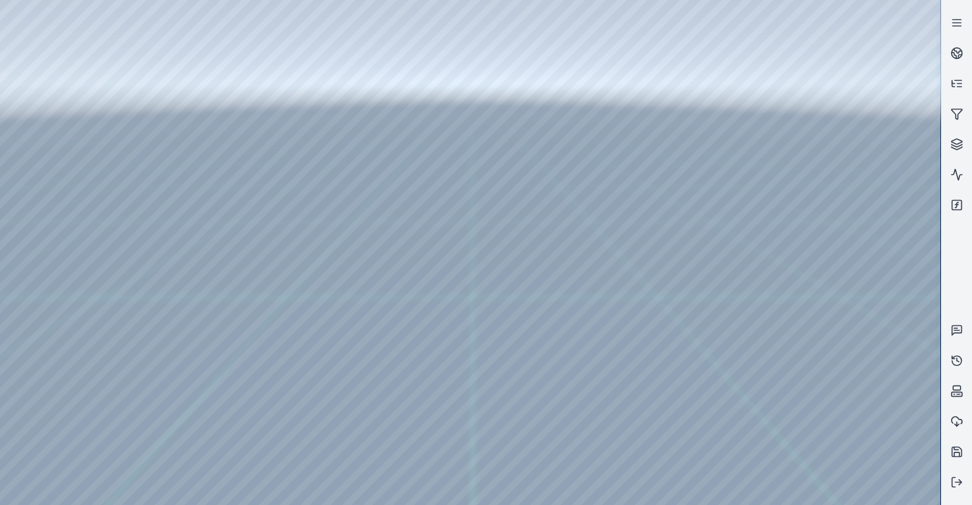
click at [142, 75] on div at bounding box center [470, 252] width 940 height 505
click at [157, 102] on div at bounding box center [470, 252] width 940 height 505
click at [877, 306] on div at bounding box center [470, 252] width 940 height 505
click at [158, 125] on div at bounding box center [470, 252] width 940 height 505
click at [878, 299] on div at bounding box center [470, 252] width 940 height 505
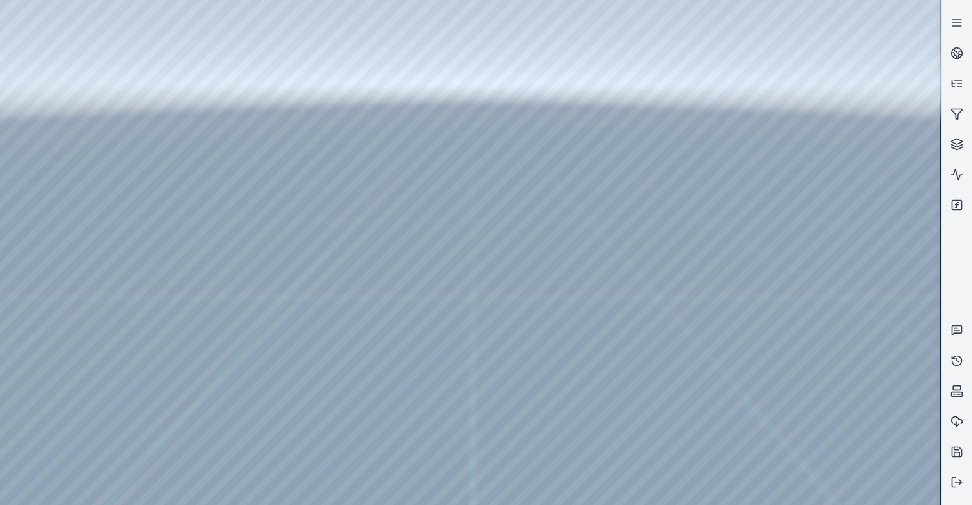
click at [878, 296] on div at bounding box center [470, 252] width 940 height 505
click at [838, 297] on div at bounding box center [470, 252] width 940 height 505
drag, startPoint x: 507, startPoint y: 333, endPoint x: 578, endPoint y: 330, distance: 70.9
click at [843, 101] on div at bounding box center [470, 252] width 940 height 505
click at [847, 103] on div at bounding box center [470, 252] width 940 height 505
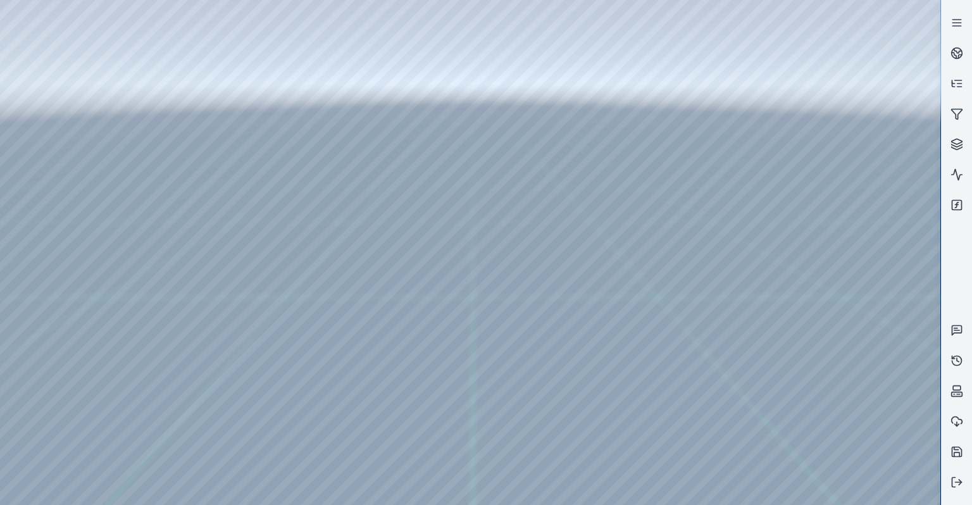
click at [847, 103] on div at bounding box center [470, 252] width 940 height 505
click at [869, 146] on div at bounding box center [470, 252] width 940 height 505
click at [867, 138] on div at bounding box center [470, 252] width 940 height 505
click at [870, 139] on div at bounding box center [470, 252] width 940 height 505
click at [864, 137] on div at bounding box center [470, 252] width 940 height 505
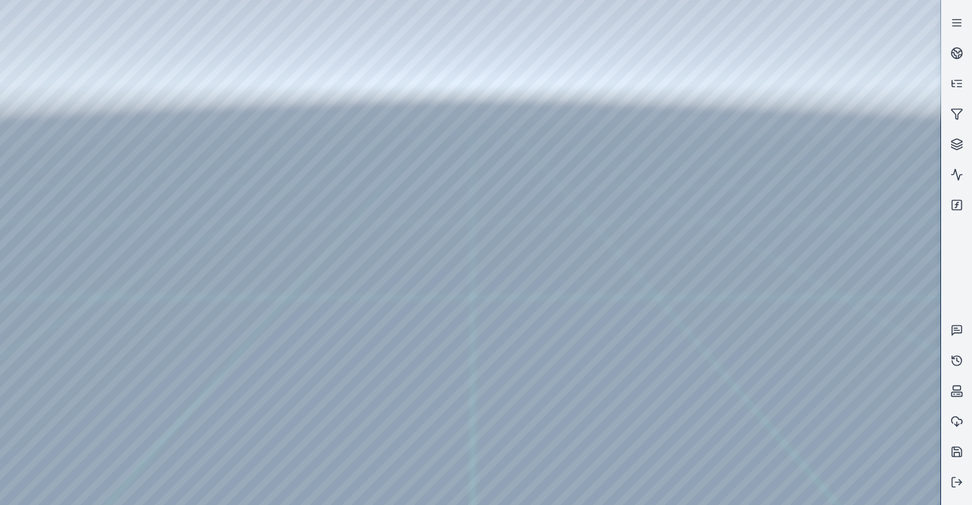
click at [853, 137] on div at bounding box center [470, 252] width 940 height 505
click at [885, 346] on div at bounding box center [470, 252] width 940 height 505
click at [848, 381] on div at bounding box center [470, 252] width 940 height 505
click at [857, 150] on div at bounding box center [470, 252] width 940 height 505
drag, startPoint x: 591, startPoint y: 299, endPoint x: 681, endPoint y: 307, distance: 90.9
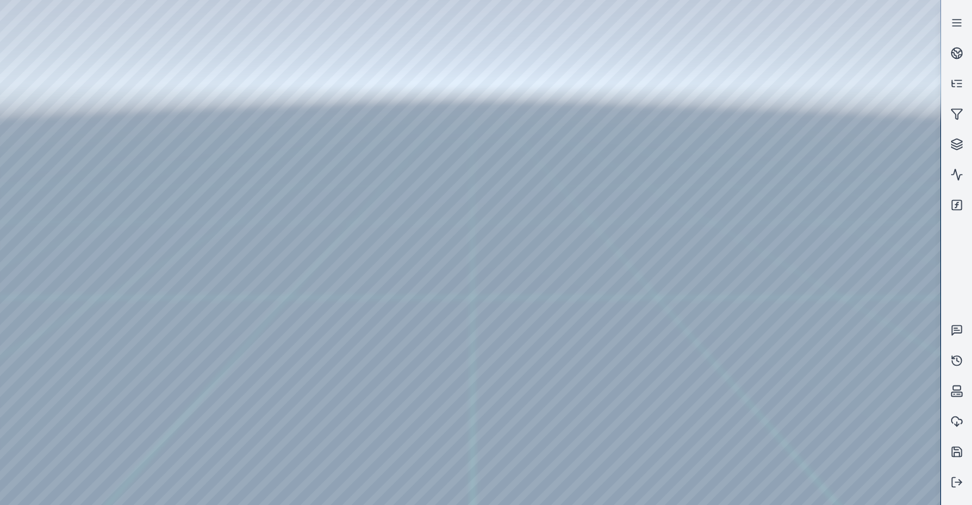
click at [681, 307] on div at bounding box center [470, 252] width 940 height 505
drag, startPoint x: 545, startPoint y: 297, endPoint x: 380, endPoint y: 251, distance: 171.3
click at [195, 90] on div at bounding box center [470, 252] width 940 height 505
click at [895, 362] on div at bounding box center [470, 252] width 940 height 505
drag, startPoint x: 470, startPoint y: 272, endPoint x: 557, endPoint y: 277, distance: 87.5
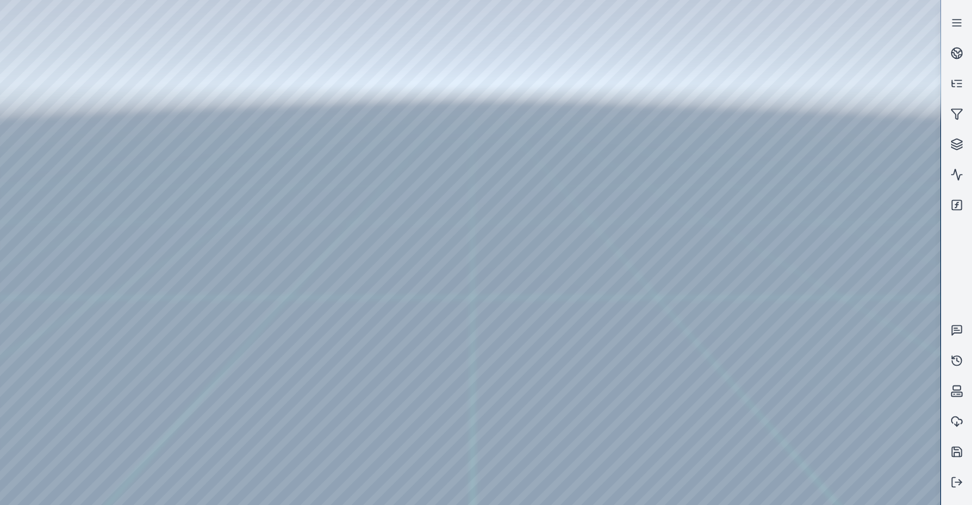
click at [168, 67] on div at bounding box center [470, 252] width 940 height 505
click at [857, 102] on div at bounding box center [470, 252] width 940 height 505
click at [815, 102] on div at bounding box center [470, 252] width 940 height 505
drag, startPoint x: 835, startPoint y: 211, endPoint x: 801, endPoint y: 214, distance: 34.3
click at [801, 214] on div at bounding box center [470, 252] width 940 height 505
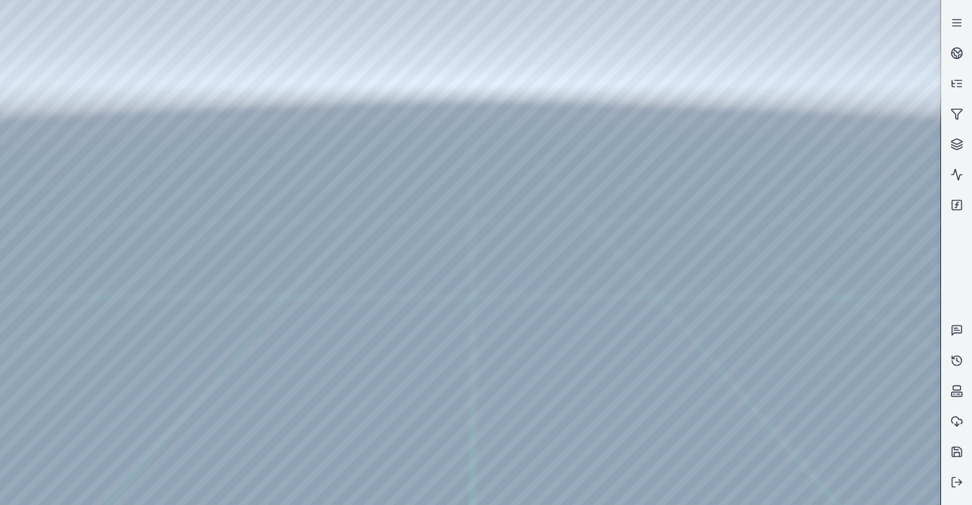
click at [181, 88] on div at bounding box center [470, 252] width 940 height 505
click at [179, 71] on div at bounding box center [470, 252] width 940 height 505
click at [177, 82] on div at bounding box center [470, 252] width 940 height 505
click at [175, 74] on div at bounding box center [470, 252] width 940 height 505
click at [171, 91] on div at bounding box center [470, 252] width 940 height 505
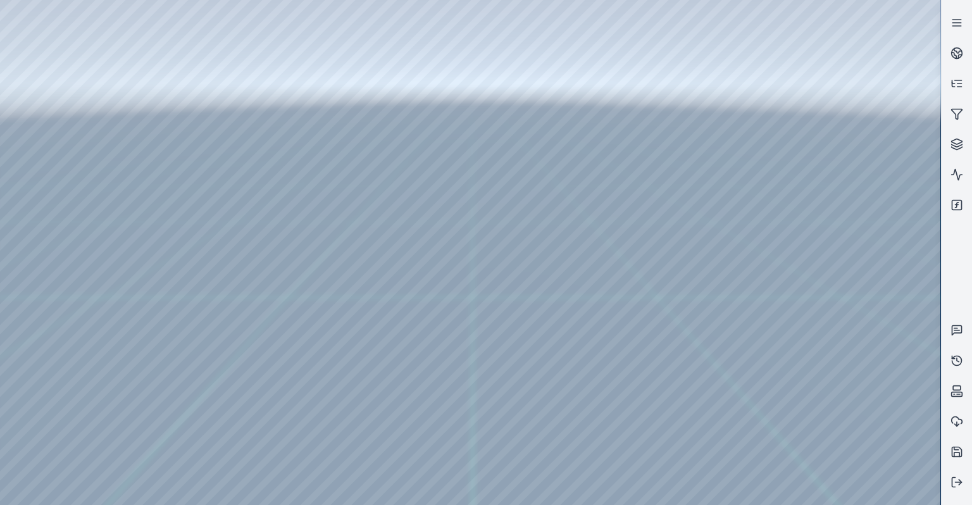
click at [864, 260] on div at bounding box center [470, 252] width 940 height 505
drag, startPoint x: 593, startPoint y: 282, endPoint x: 638, endPoint y: 268, distance: 47.8
click at [867, 391] on div at bounding box center [470, 252] width 940 height 505
click at [857, 445] on div at bounding box center [470, 252] width 940 height 505
click at [183, 113] on div at bounding box center [470, 252] width 940 height 505
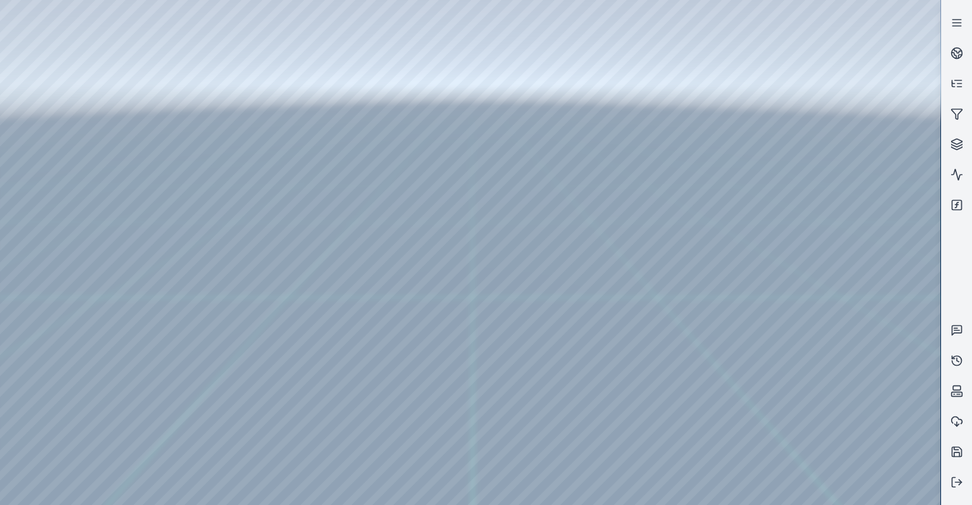
click at [877, 332] on div at bounding box center [470, 252] width 940 height 505
click at [834, 339] on div at bounding box center [470, 252] width 940 height 505
click at [859, 179] on div at bounding box center [470, 252] width 940 height 505
click at [390, 285] on div at bounding box center [470, 252] width 940 height 505
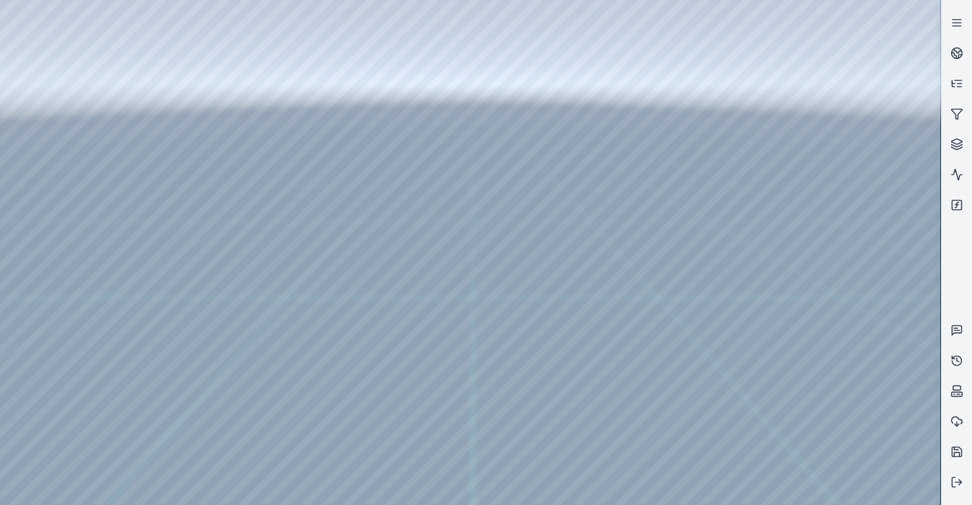
click at [392, 283] on div at bounding box center [470, 252] width 940 height 505
drag, startPoint x: 411, startPoint y: 291, endPoint x: 363, endPoint y: 294, distance: 48.2
click at [477, 265] on div at bounding box center [470, 252] width 940 height 505
click at [477, 266] on div at bounding box center [470, 252] width 940 height 505
click at [903, 256] on div at bounding box center [470, 252] width 940 height 505
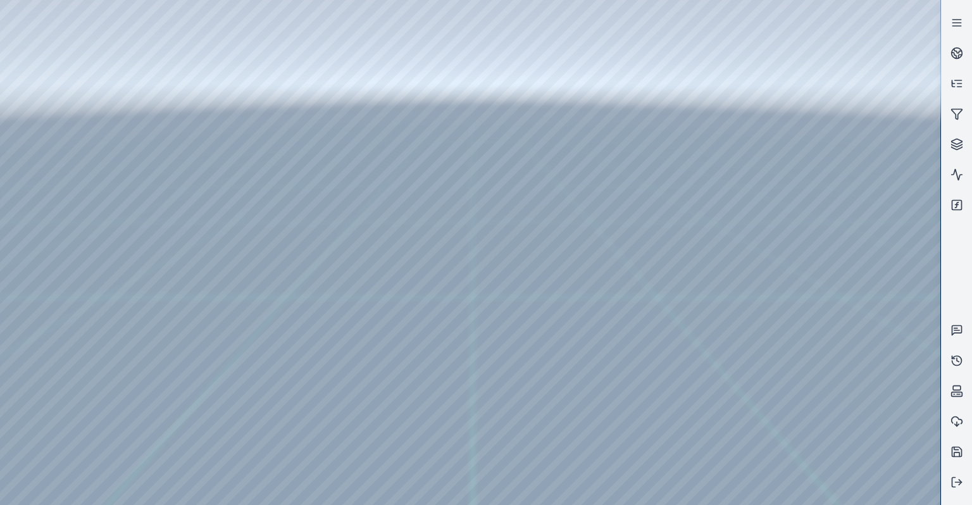
click at [903, 256] on div at bounding box center [470, 252] width 940 height 505
click at [867, 431] on div at bounding box center [470, 252] width 940 height 505
click at [187, 105] on div at bounding box center [470, 252] width 940 height 505
click at [827, 310] on div at bounding box center [470, 252] width 940 height 505
click at [828, 309] on div at bounding box center [470, 252] width 940 height 505
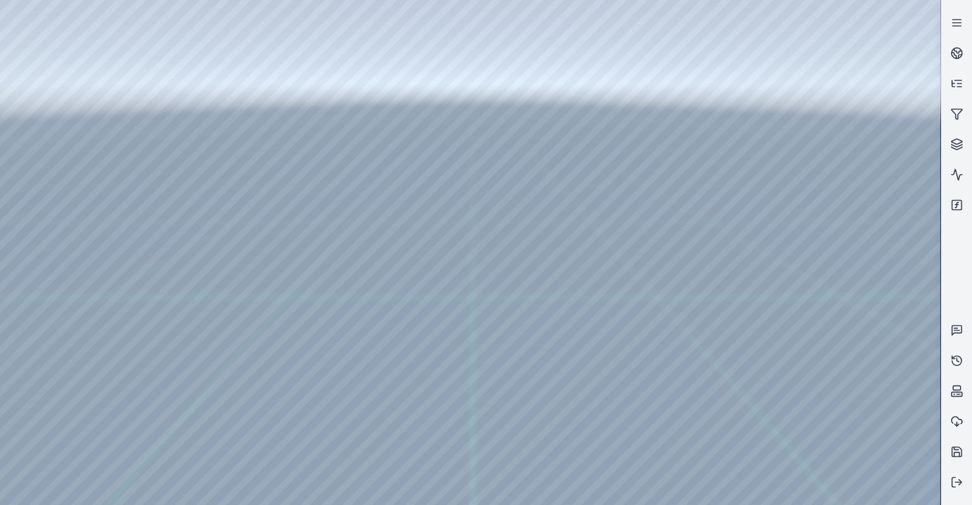
drag, startPoint x: 586, startPoint y: 308, endPoint x: 633, endPoint y: 311, distance: 46.9
click at [852, 343] on div at bounding box center [470, 252] width 940 height 505
click at [855, 340] on div at bounding box center [470, 252] width 940 height 505
drag, startPoint x: 467, startPoint y: 290, endPoint x: 480, endPoint y: 273, distance: 20.8
click at [872, 344] on div at bounding box center [470, 252] width 940 height 505
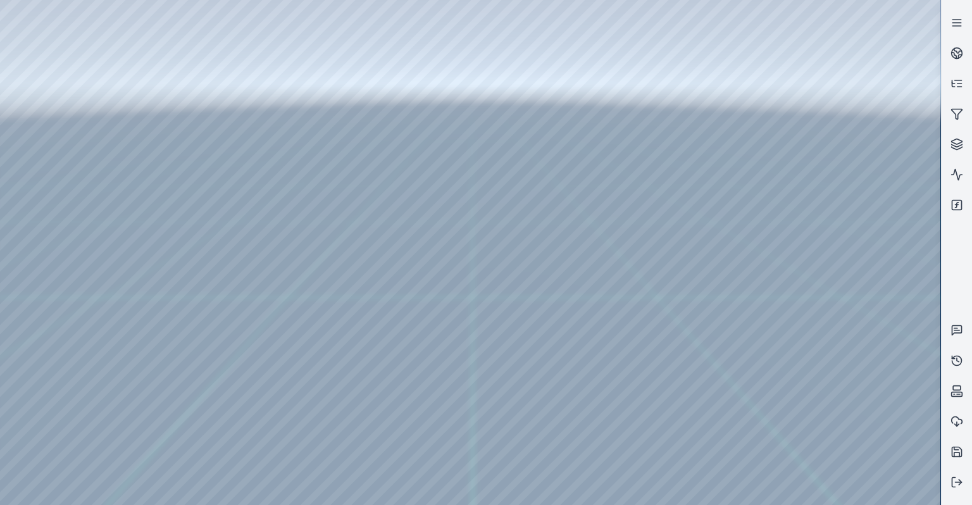
click at [865, 341] on div at bounding box center [470, 252] width 940 height 505
drag, startPoint x: 512, startPoint y: 252, endPoint x: 487, endPoint y: 234, distance: 31.3
click at [745, 487] on div at bounding box center [470, 252] width 940 height 505
click at [383, 423] on div at bounding box center [470, 252] width 940 height 505
click at [426, 421] on div at bounding box center [470, 252] width 940 height 505
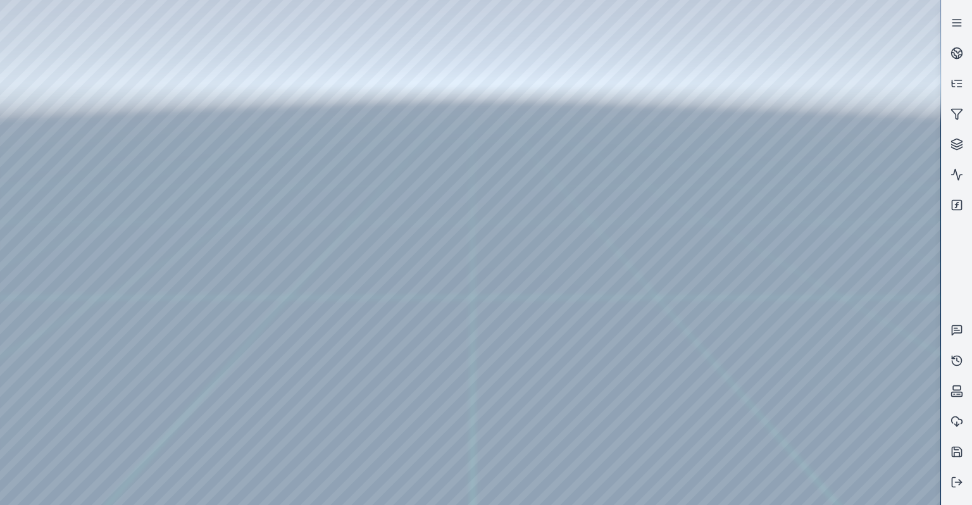
click at [354, 421] on div at bounding box center [470, 252] width 940 height 505
click at [742, 373] on div at bounding box center [470, 252] width 940 height 505
click at [450, 431] on div at bounding box center [470, 252] width 940 height 505
click at [383, 283] on div at bounding box center [470, 252] width 940 height 505
drag, startPoint x: 419, startPoint y: 302, endPoint x: 425, endPoint y: 312, distance: 11.9
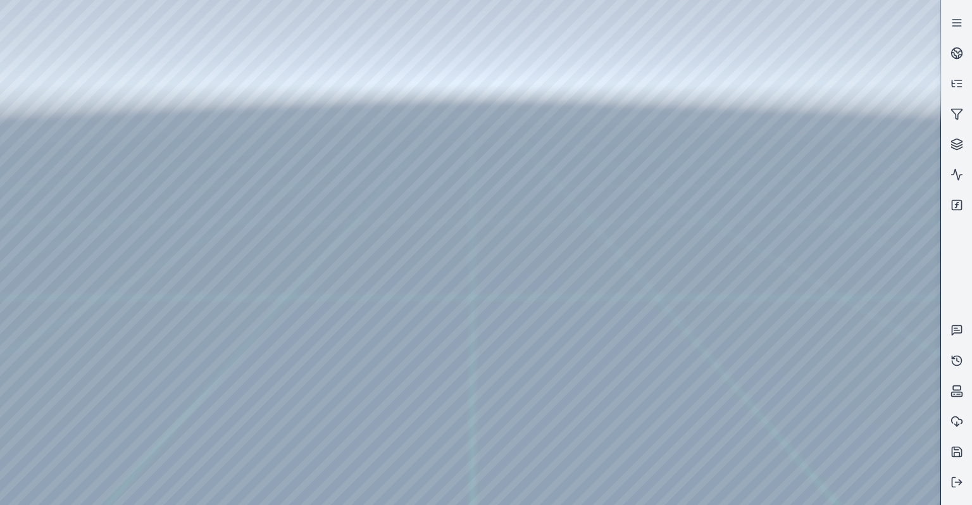
click at [402, 340] on div at bounding box center [470, 252] width 940 height 505
click at [401, 353] on div at bounding box center [470, 252] width 940 height 505
drag, startPoint x: 557, startPoint y: 325, endPoint x: 555, endPoint y: 290, distance: 34.8
click at [650, 214] on div at bounding box center [470, 252] width 940 height 505
click at [181, 118] on div at bounding box center [470, 252] width 940 height 505
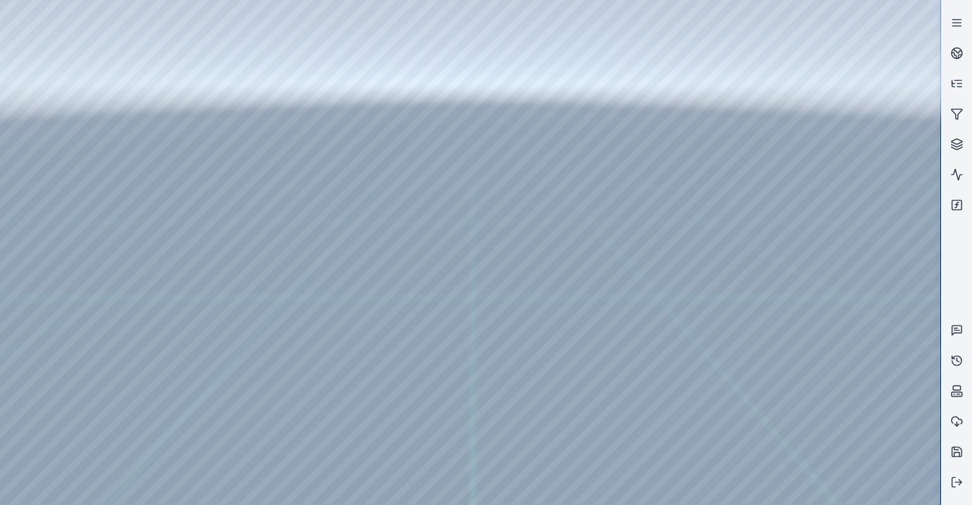
click at [826, 78] on div at bounding box center [470, 252] width 940 height 505
click at [828, 83] on div at bounding box center [470, 252] width 940 height 505
click at [140, 105] on div at bounding box center [470, 252] width 940 height 505
click at [147, 87] on div at bounding box center [470, 252] width 940 height 505
click at [155, 75] on div at bounding box center [470, 252] width 940 height 505
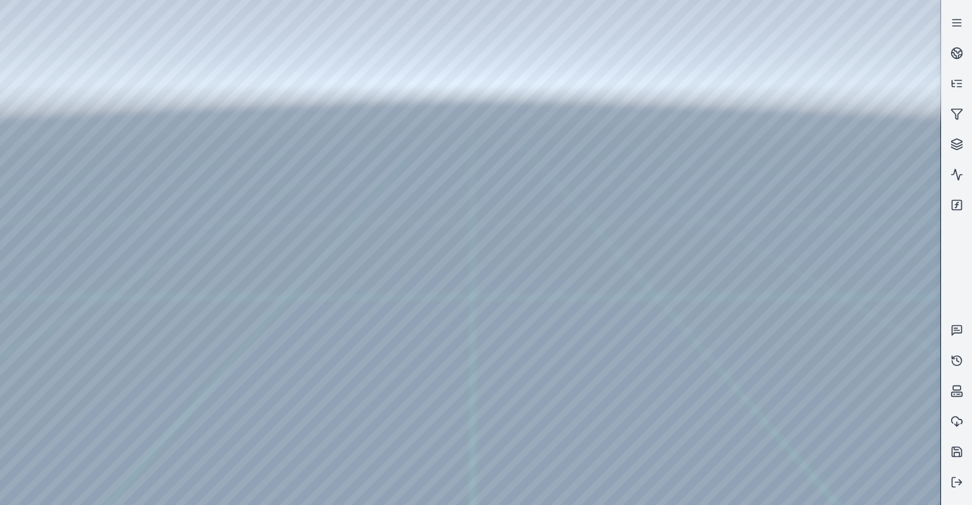
click at [156, 74] on div at bounding box center [470, 252] width 940 height 505
click at [116, 30] on div at bounding box center [470, 252] width 940 height 505
click at [49, 102] on div at bounding box center [470, 252] width 940 height 505
click at [169, 34] on div at bounding box center [470, 252] width 940 height 505
click at [166, 73] on div at bounding box center [470, 252] width 940 height 505
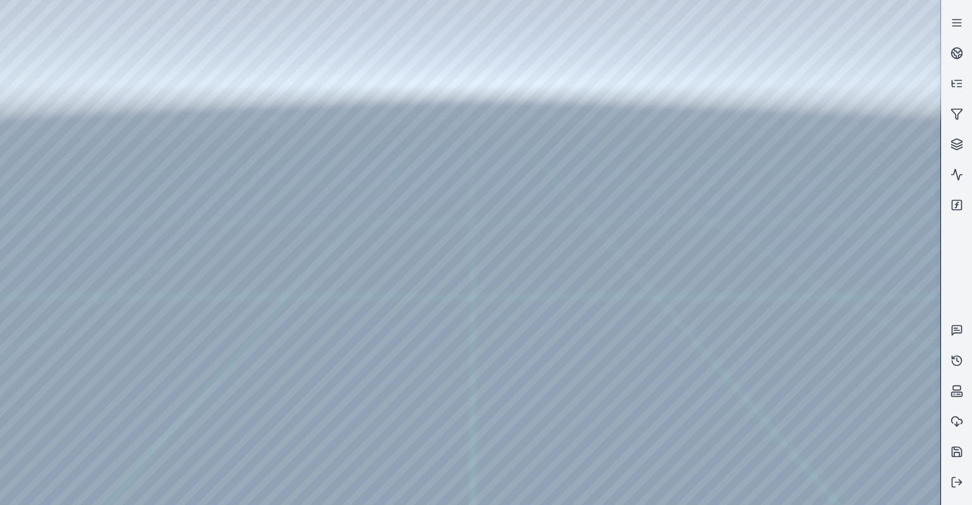
click at [166, 90] on div at bounding box center [470, 252] width 940 height 505
click at [159, 102] on div at bounding box center [470, 252] width 940 height 505
click at [156, 118] on div at bounding box center [470, 252] width 940 height 505
click at [164, 109] on div at bounding box center [470, 252] width 940 height 505
click at [165, 120] on div at bounding box center [470, 252] width 940 height 505
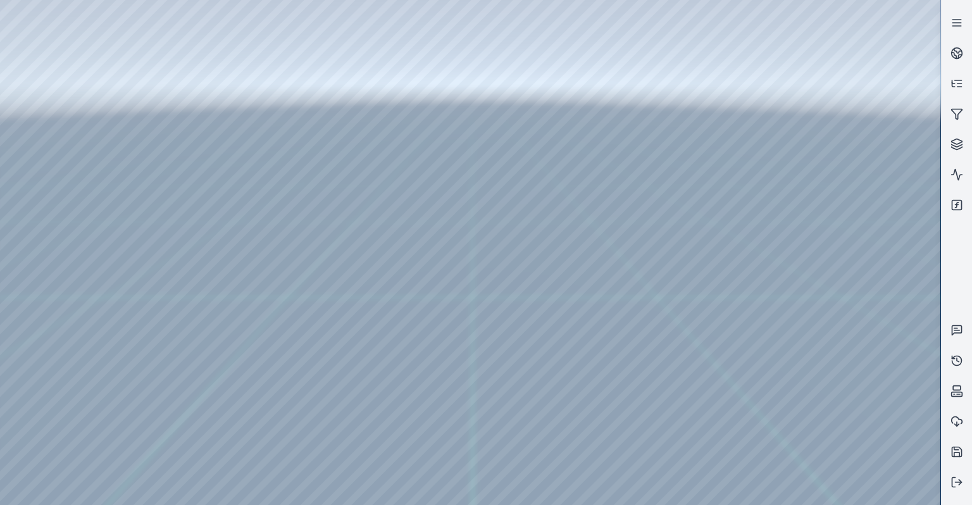
click at [167, 109] on div at bounding box center [470, 252] width 940 height 505
click at [168, 122] on div at bounding box center [470, 252] width 940 height 505
click at [168, 113] on div at bounding box center [470, 252] width 940 height 505
click at [168, 75] on div at bounding box center [470, 252] width 940 height 505
click at [168, 85] on div at bounding box center [470, 252] width 940 height 505
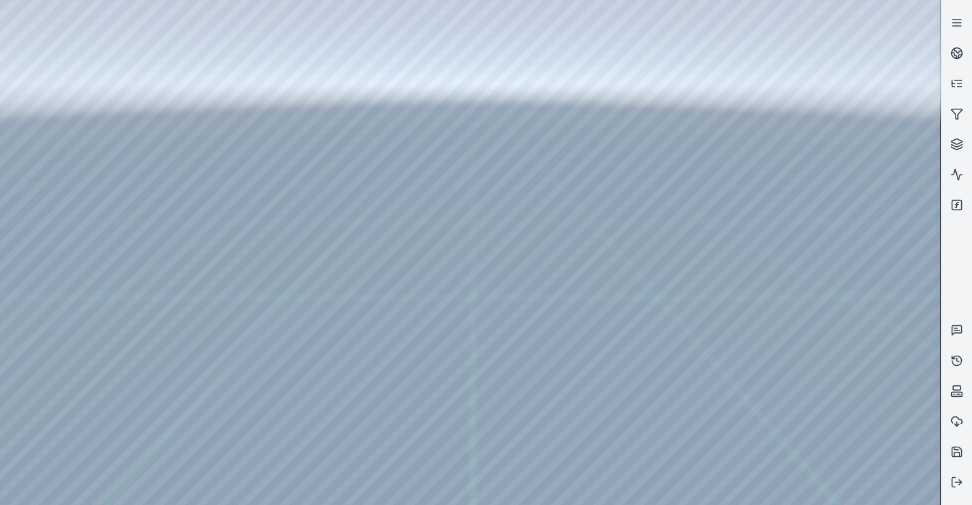
click at [171, 75] on div at bounding box center [470, 252] width 940 height 505
click at [187, 105] on div at bounding box center [470, 252] width 940 height 505
click at [183, 120] on div at bounding box center [470, 252] width 940 height 505
click at [180, 70] on div at bounding box center [470, 252] width 940 height 505
click at [882, 299] on div at bounding box center [470, 252] width 940 height 505
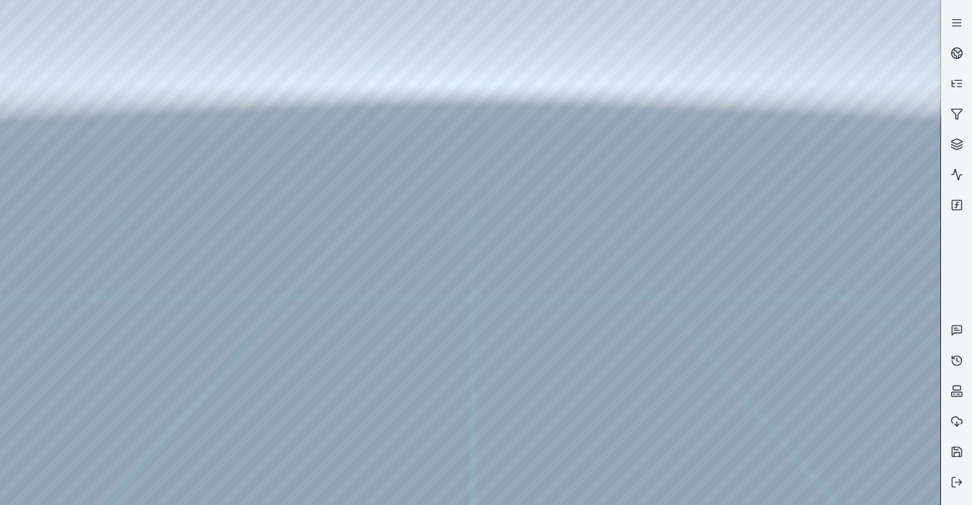
click at [880, 301] on div at bounding box center [470, 252] width 940 height 505
click at [889, 279] on div at bounding box center [470, 252] width 940 height 505
click at [864, 329] on div at bounding box center [470, 252] width 940 height 505
click at [186, 85] on div at bounding box center [470, 252] width 940 height 505
click at [184, 70] on div at bounding box center [470, 252] width 940 height 505
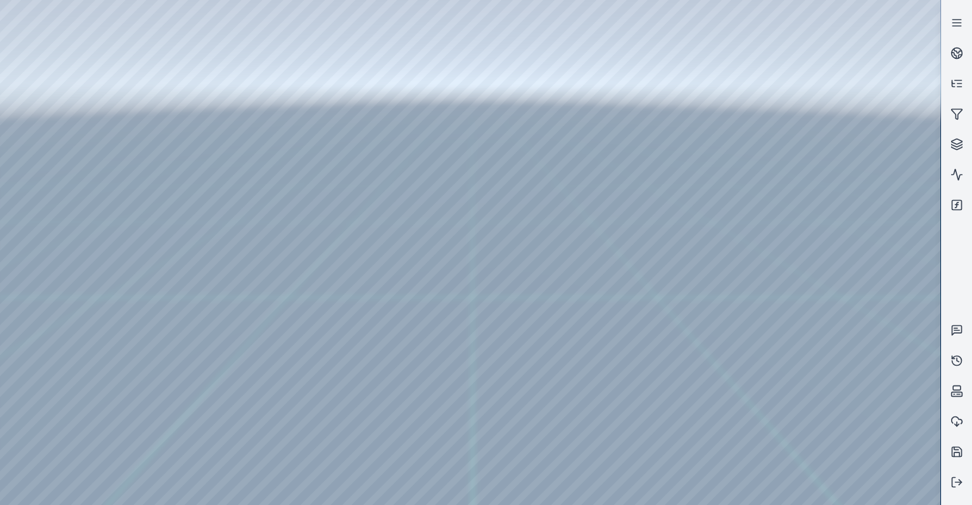
click at [869, 368] on div at bounding box center [470, 252] width 940 height 505
click at [834, 211] on div at bounding box center [470, 252] width 940 height 505
click at [867, 334] on div at bounding box center [470, 252] width 940 height 505
click at [866, 340] on div at bounding box center [470, 252] width 940 height 505
click at [864, 237] on div at bounding box center [470, 252] width 940 height 505
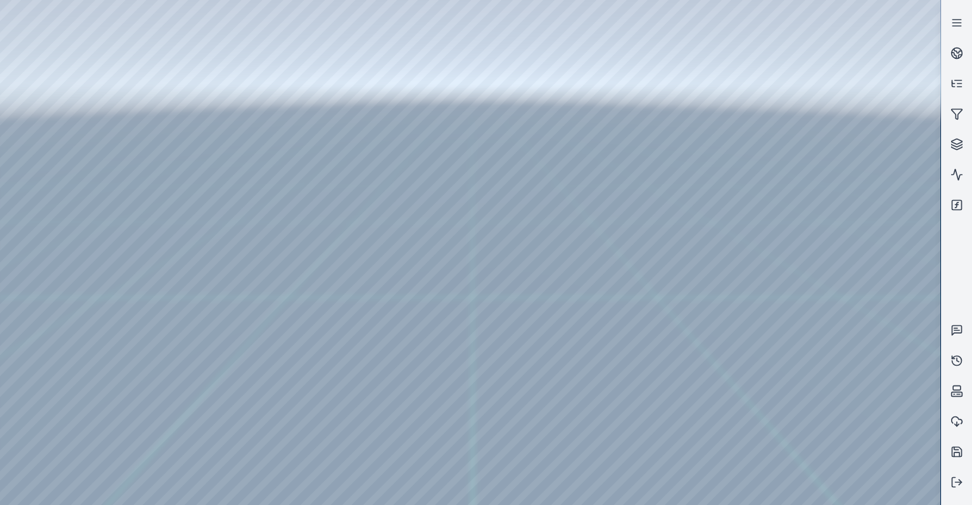
click at [850, 226] on div at bounding box center [470, 252] width 940 height 505
click at [852, 225] on div at bounding box center [470, 252] width 940 height 505
click at [847, 183] on div at bounding box center [470, 252] width 940 height 505
drag, startPoint x: 477, startPoint y: 333, endPoint x: 521, endPoint y: 335, distance: 44.3
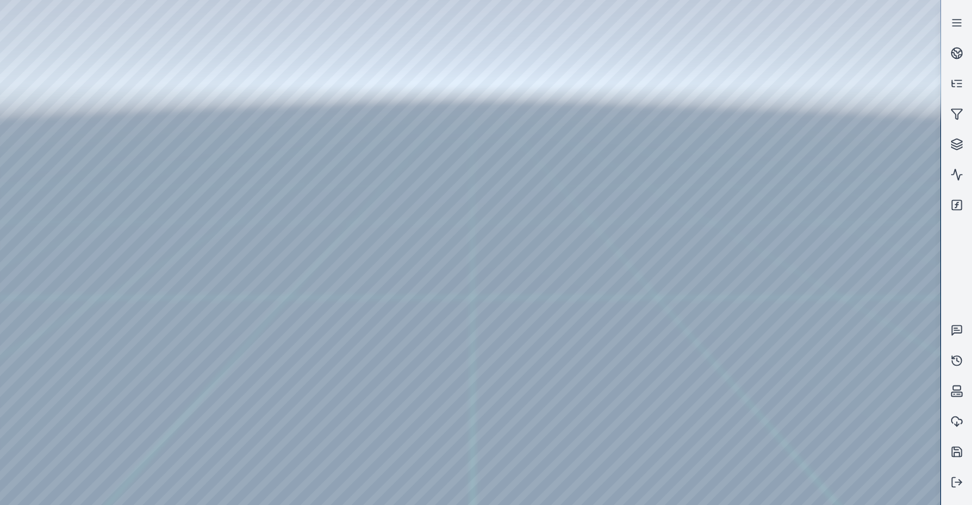
click at [199, 92] on div at bounding box center [470, 252] width 940 height 505
click at [882, 277] on div at bounding box center [470, 252] width 940 height 505
drag, startPoint x: 536, startPoint y: 303, endPoint x: 430, endPoint y: 316, distance: 107.7
drag, startPoint x: 698, startPoint y: 360, endPoint x: 773, endPoint y: 338, distance: 77.9
drag, startPoint x: 507, startPoint y: 315, endPoint x: 454, endPoint y: 343, distance: 60.6
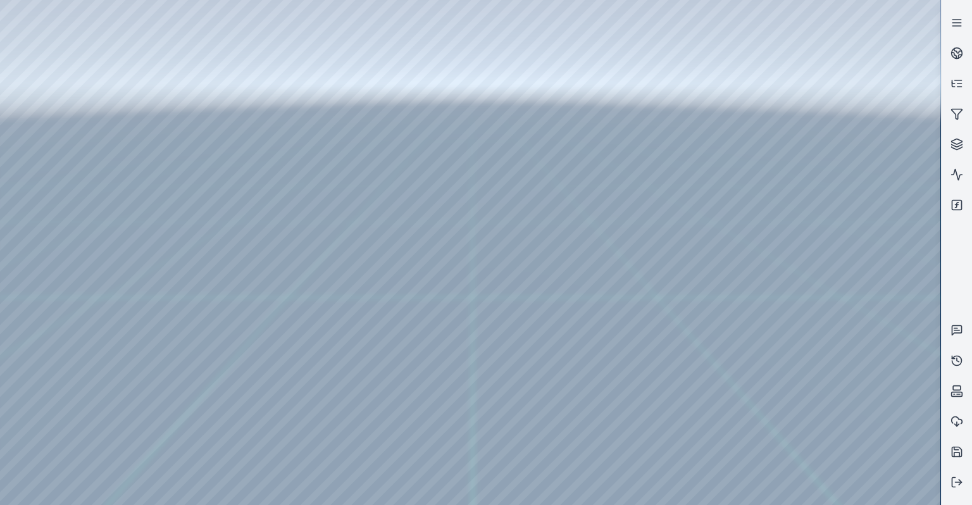
click at [170, 104] on div at bounding box center [470, 252] width 940 height 505
click at [185, 132] on div at bounding box center [470, 252] width 940 height 505
click at [183, 124] on div at bounding box center [470, 252] width 940 height 505
click at [879, 189] on div at bounding box center [470, 252] width 940 height 505
click at [198, 109] on div at bounding box center [470, 252] width 940 height 505
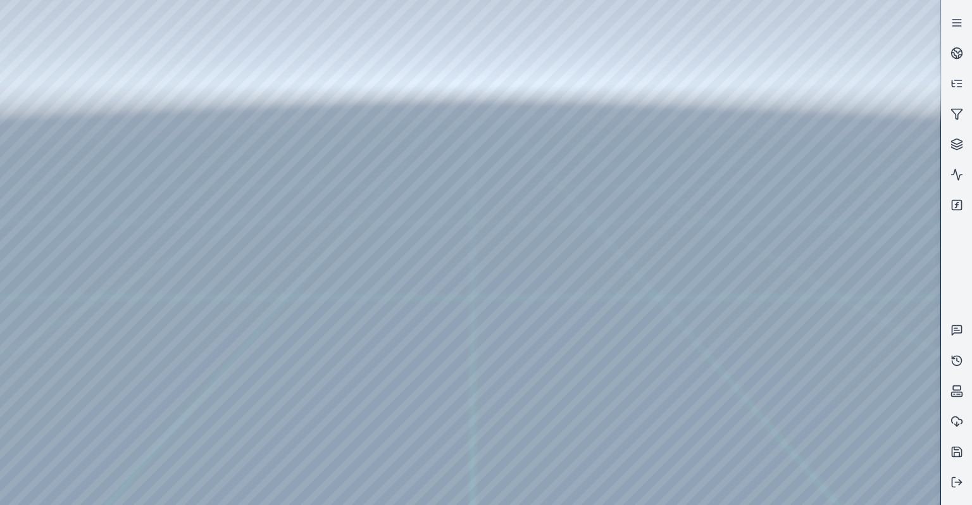
click at [924, 89] on div at bounding box center [470, 252] width 940 height 505
click at [890, 113] on div at bounding box center [470, 252] width 940 height 505
click at [175, 92] on div at bounding box center [470, 252] width 940 height 505
click at [843, 175] on div at bounding box center [470, 252] width 940 height 505
click at [187, 72] on div at bounding box center [470, 252] width 940 height 505
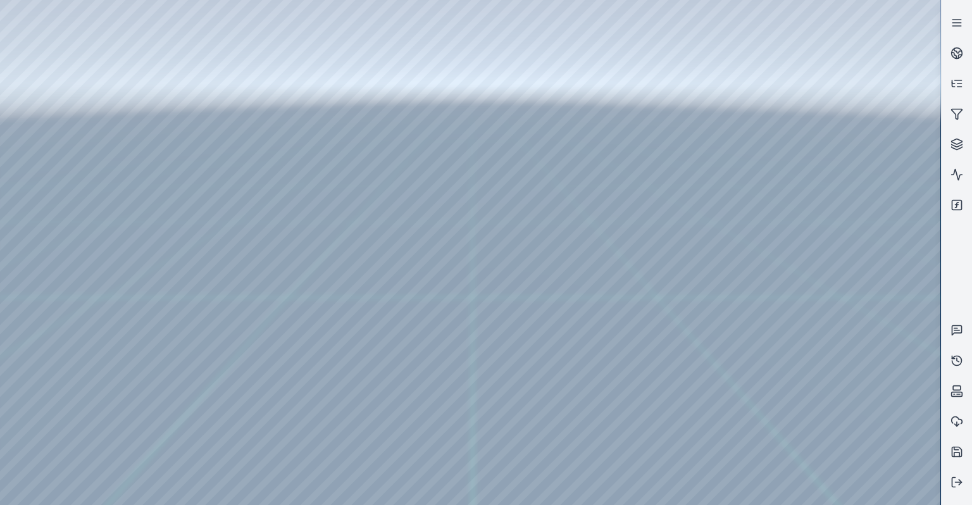
drag, startPoint x: 607, startPoint y: 301, endPoint x: 681, endPoint y: 305, distance: 74.1
click at [852, 124] on div at bounding box center [470, 252] width 940 height 505
click at [852, 121] on div at bounding box center [470, 252] width 940 height 505
click at [849, 111] on div at bounding box center [470, 252] width 940 height 505
click at [540, 233] on div at bounding box center [470, 252] width 940 height 505
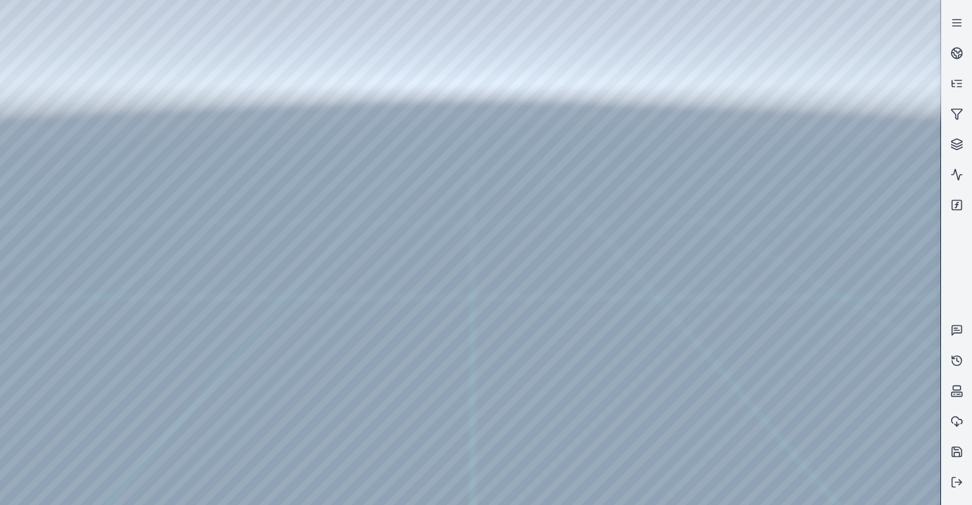
click at [553, 229] on div at bounding box center [470, 252] width 940 height 505
click at [847, 275] on div at bounding box center [470, 252] width 940 height 505
click at [858, 272] on div at bounding box center [470, 252] width 940 height 505
drag, startPoint x: 540, startPoint y: 275, endPoint x: 411, endPoint y: 236, distance: 135.5
click at [471, 239] on div at bounding box center [470, 252] width 940 height 505
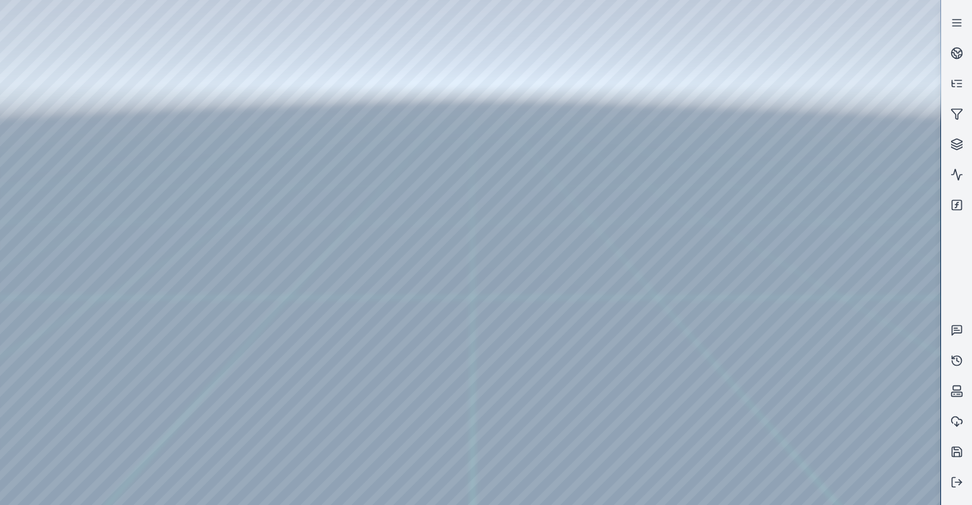
click at [478, 242] on div at bounding box center [470, 252] width 940 height 505
drag, startPoint x: 495, startPoint y: 158, endPoint x: 516, endPoint y: 237, distance: 81.6
click at [509, 232] on div at bounding box center [470, 252] width 940 height 505
click at [502, 232] on div at bounding box center [470, 252] width 940 height 505
click at [499, 232] on div at bounding box center [470, 252] width 940 height 505
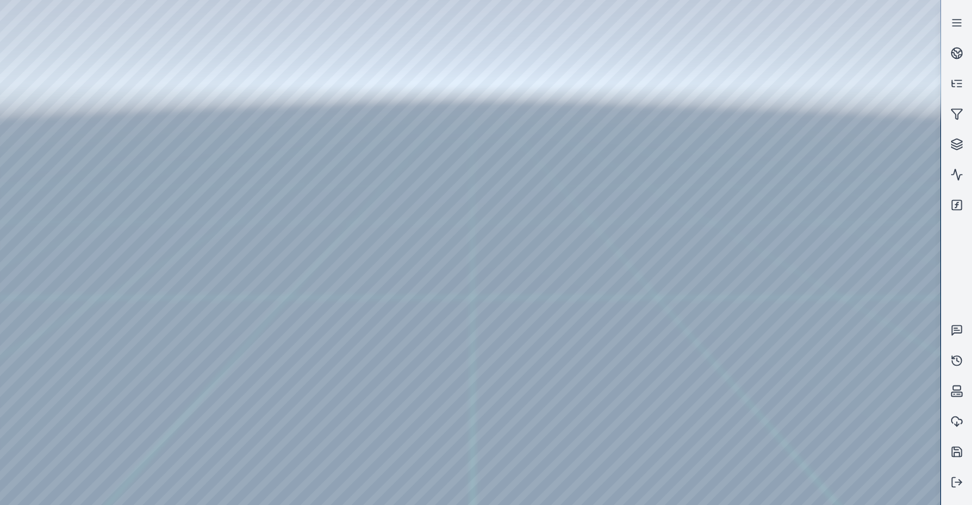
click at [494, 233] on div at bounding box center [470, 252] width 940 height 505
click at [491, 234] on div at bounding box center [470, 252] width 940 height 505
click at [487, 232] on div at bounding box center [470, 252] width 940 height 505
click at [484, 225] on div at bounding box center [470, 252] width 940 height 505
click at [482, 216] on div at bounding box center [470, 252] width 940 height 505
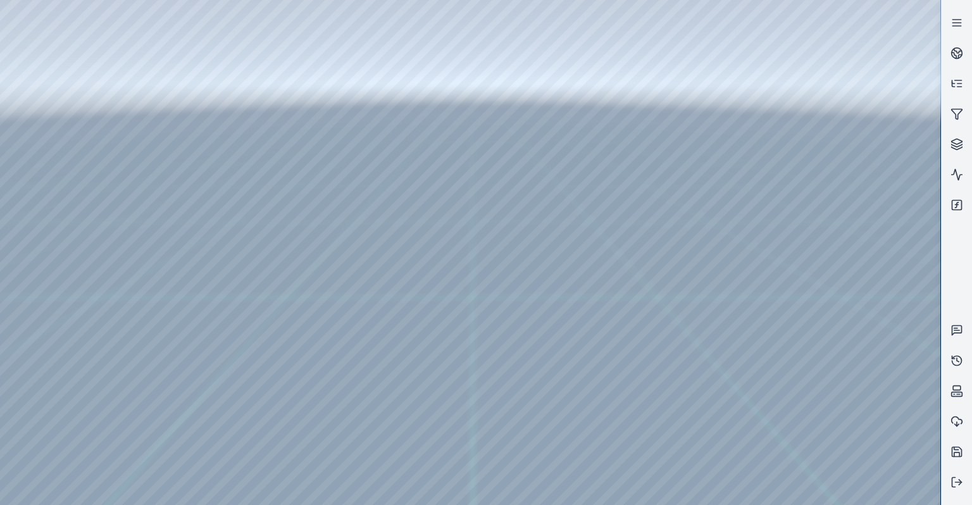
click at [481, 211] on div at bounding box center [470, 252] width 940 height 505
drag, startPoint x: 481, startPoint y: 211, endPoint x: 495, endPoint y: 216, distance: 14.5
click at [487, 211] on div at bounding box center [470, 252] width 940 height 505
click at [495, 217] on div at bounding box center [470, 252] width 940 height 505
drag, startPoint x: 511, startPoint y: 219, endPoint x: 624, endPoint y: 207, distance: 113.9
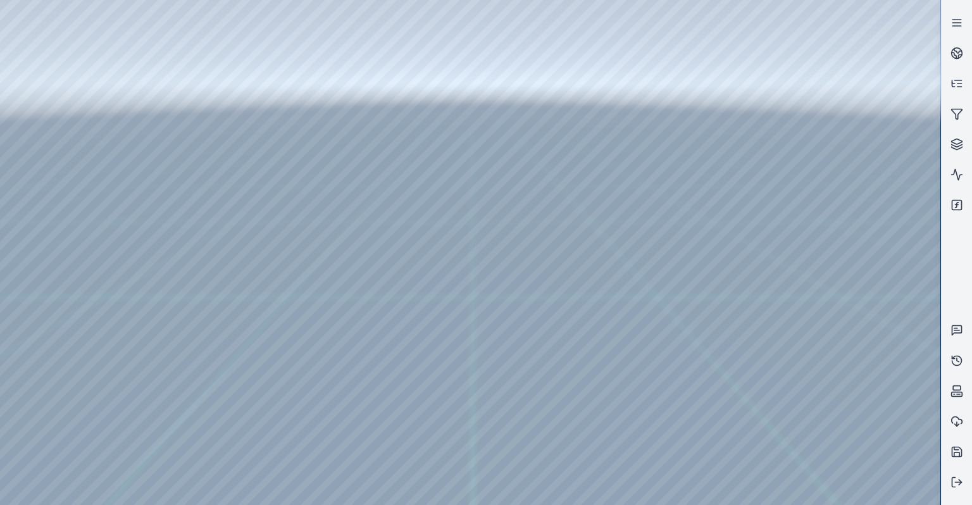
click at [474, 216] on div at bounding box center [470, 252] width 940 height 505
click at [464, 221] on div at bounding box center [470, 252] width 940 height 505
click at [452, 220] on div at bounding box center [470, 252] width 940 height 505
click at [580, 231] on div at bounding box center [470, 252] width 940 height 505
drag, startPoint x: 573, startPoint y: 224, endPoint x: 644, endPoint y: 158, distance: 97.1
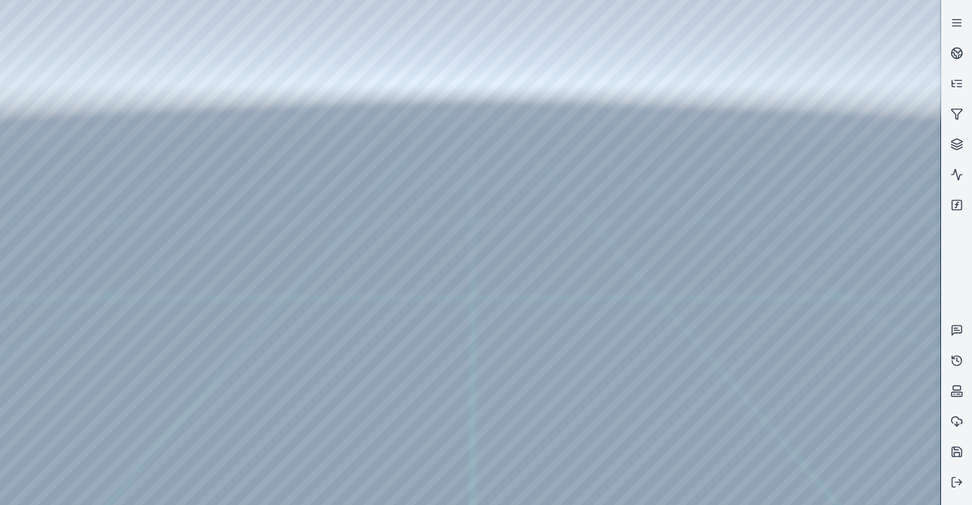
click at [606, 123] on div at bounding box center [470, 252] width 940 height 505
click at [573, 102] on div at bounding box center [470, 252] width 940 height 505
click at [297, 381] on div at bounding box center [470, 252] width 940 height 505
drag, startPoint x: 375, startPoint y: 336, endPoint x: 309, endPoint y: 368, distance: 73.9
click at [457, 271] on div at bounding box center [470, 252] width 940 height 505
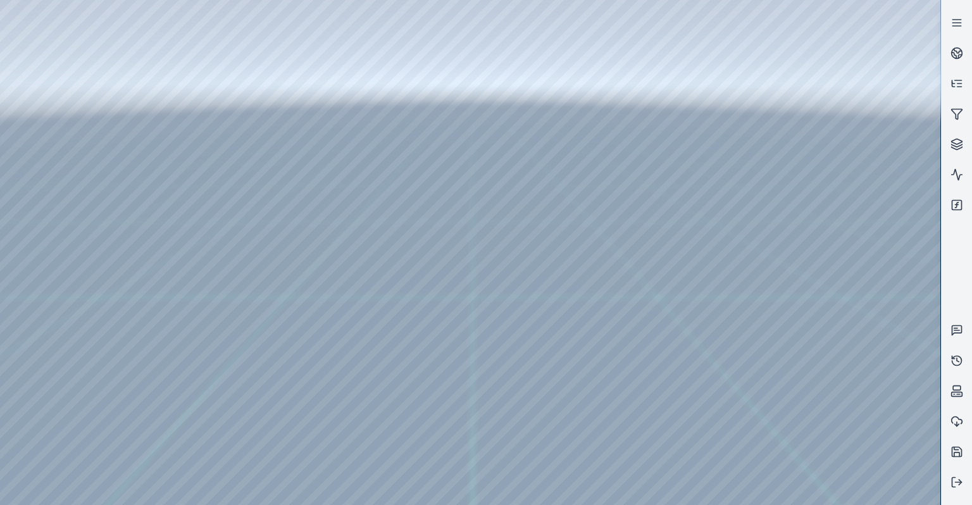
drag, startPoint x: 660, startPoint y: 354, endPoint x: 572, endPoint y: 356, distance: 88.0
click at [553, 318] on div at bounding box center [470, 252] width 940 height 505
click at [513, 180] on div at bounding box center [470, 252] width 940 height 505
drag, startPoint x: 619, startPoint y: 197, endPoint x: 676, endPoint y: 226, distance: 63.9
click at [667, 156] on div at bounding box center [470, 252] width 940 height 505
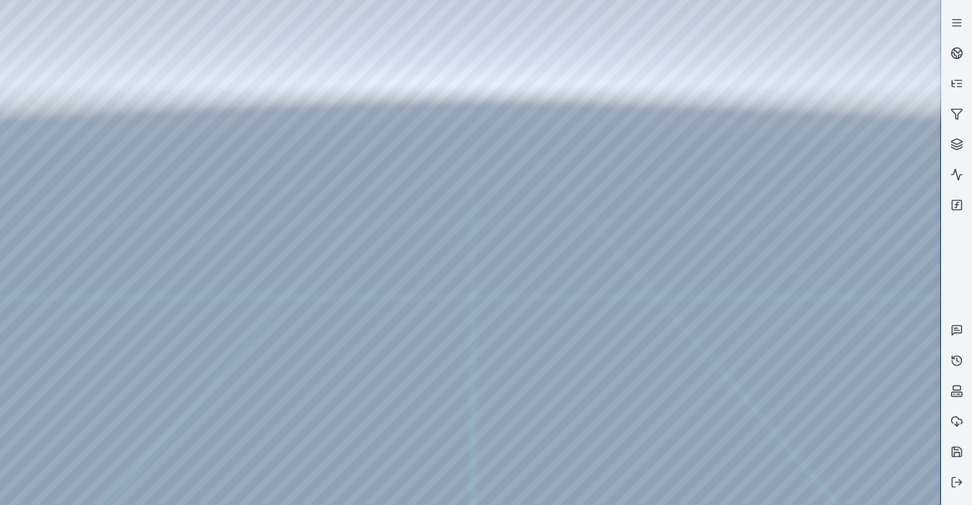
click at [662, 145] on div at bounding box center [470, 252] width 940 height 505
drag, startPoint x: 634, startPoint y: 147, endPoint x: 576, endPoint y: 153, distance: 58.5
click at [25, 53] on div at bounding box center [470, 252] width 940 height 505
click at [42, 90] on div at bounding box center [470, 252] width 940 height 505
click at [244, 438] on div at bounding box center [470, 252] width 940 height 505
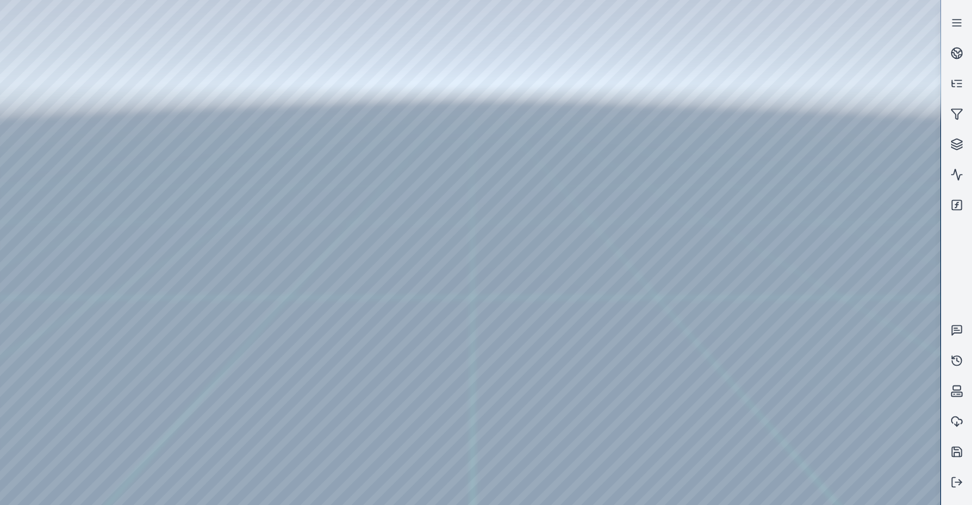
drag, startPoint x: 401, startPoint y: 257, endPoint x: 573, endPoint y: 196, distance: 182.1
drag, startPoint x: 422, startPoint y: 314, endPoint x: 442, endPoint y: 354, distance: 44.1
drag, startPoint x: 400, startPoint y: 373, endPoint x: 384, endPoint y: 396, distance: 28.1
click at [242, 439] on div at bounding box center [470, 252] width 940 height 505
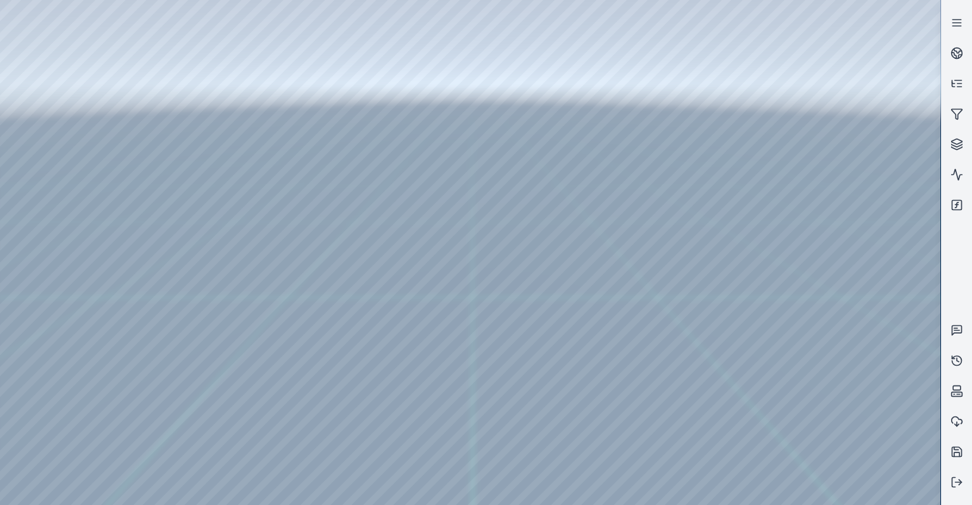
drag, startPoint x: 450, startPoint y: 350, endPoint x: 519, endPoint y: 418, distance: 97.1
click at [244, 439] on div at bounding box center [470, 252] width 940 height 505
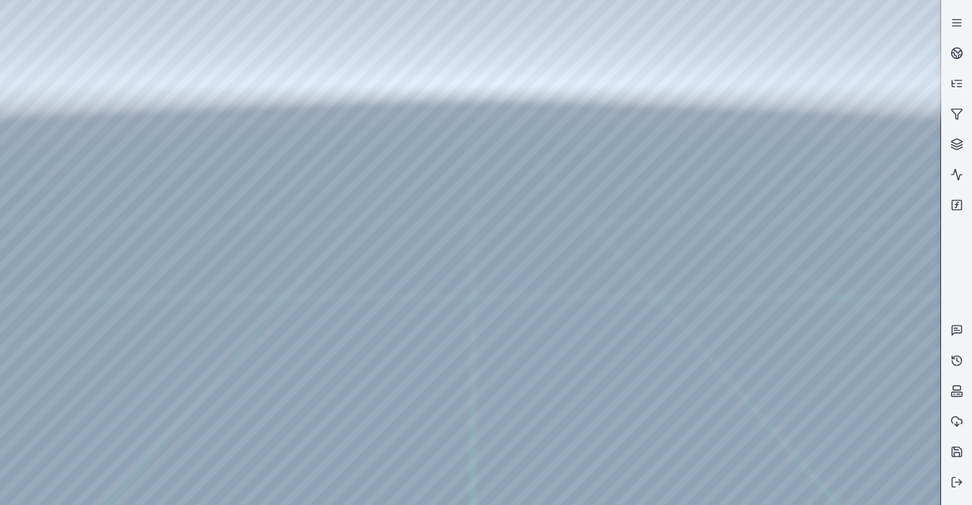
click at [244, 439] on div at bounding box center [470, 252] width 940 height 505
click at [948, 482] on button at bounding box center [956, 482] width 30 height 30
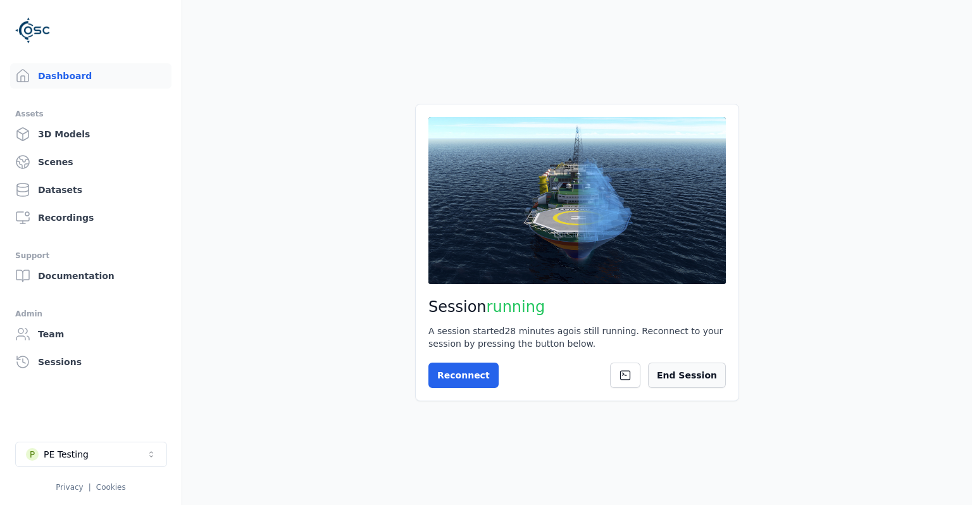
click at [673, 379] on button "End Session" at bounding box center [687, 375] width 78 height 25
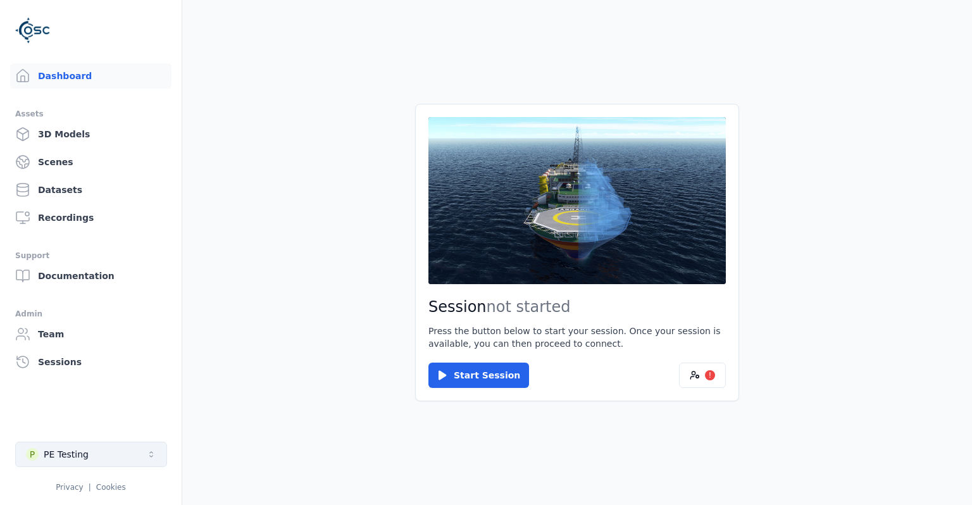
click at [140, 449] on button "P PE Testing" at bounding box center [91, 454] width 152 height 25
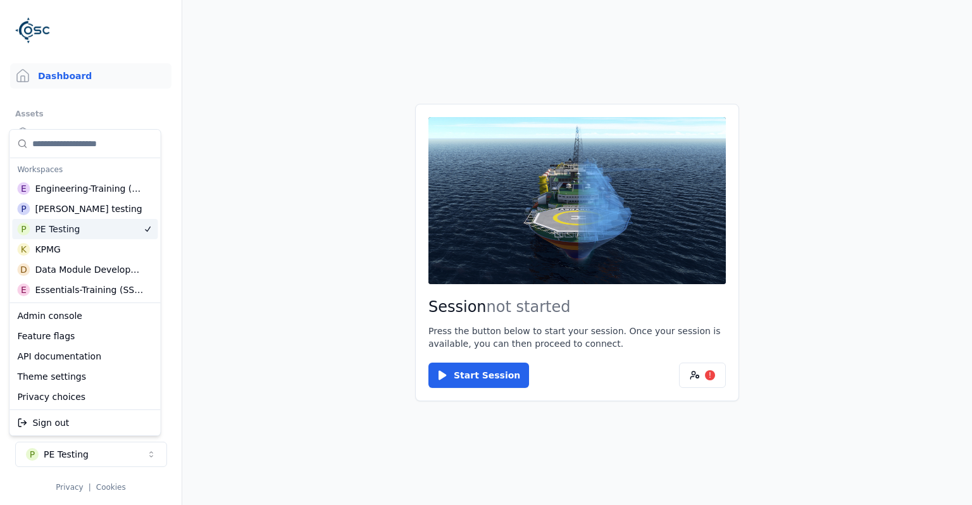
click at [85, 209] on div "P Paul testing" at bounding box center [85, 209] width 146 height 20
click at [231, 277] on html "Support Dashboard Assets 3D Models Scenes Datasets Recordings Support Documenta…" at bounding box center [486, 252] width 972 height 505
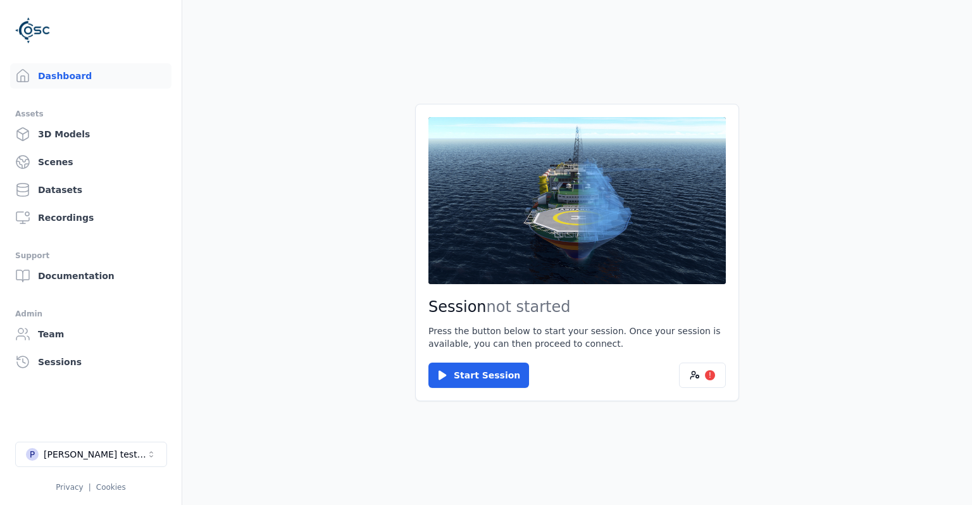
click at [246, 206] on main "Session not started Press the button below to start your session. Once your ses…" at bounding box center [577, 252] width 790 height 505
drag, startPoint x: 211, startPoint y: 482, endPoint x: 207, endPoint y: 457, distance: 25.7
click at [211, 481] on main "Session not started Press the button below to start your session. Once your ses…" at bounding box center [577, 252] width 790 height 505
click at [185, 340] on main "Session not started Press the button below to start your session. Once your ses…" at bounding box center [577, 252] width 790 height 505
click at [183, 375] on main "Session not started Press the button below to start your session. Once your ses…" at bounding box center [577, 252] width 790 height 505
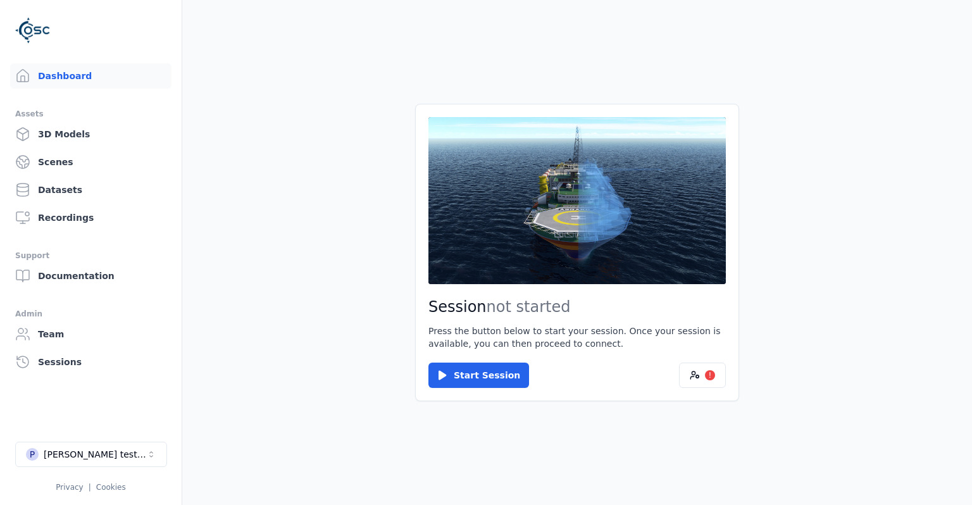
click at [181, 373] on div "Dashboard Assets 3D Models Scenes Datasets Recordings Support Documentation Adm…" at bounding box center [91, 252] width 182 height 505
drag, startPoint x: 228, startPoint y: 369, endPoint x: 233, endPoint y: 381, distance: 13.6
click at [719, 375] on button "!" at bounding box center [702, 375] width 47 height 25
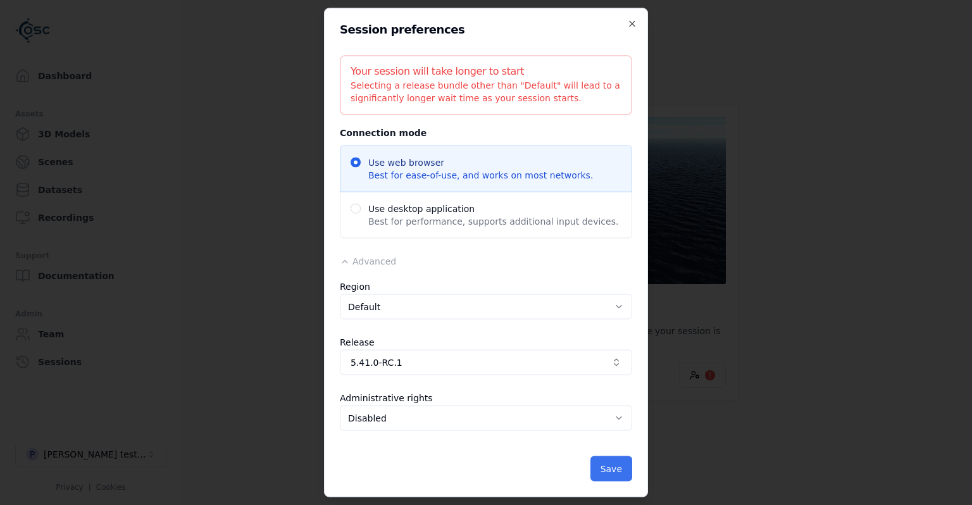
click at [628, 462] on button "Save" at bounding box center [611, 468] width 42 height 25
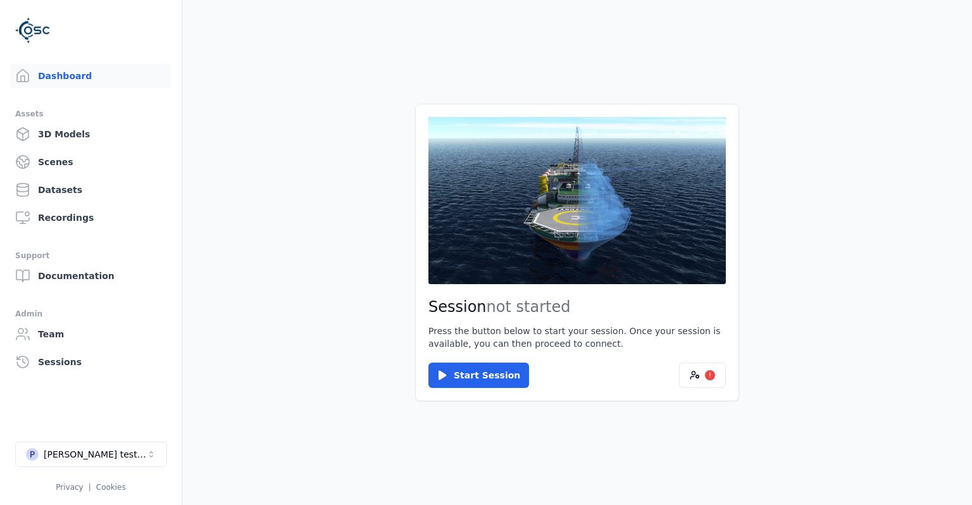
click at [399, 442] on main "Session not started Press the button below to start your session. Once your ses…" at bounding box center [577, 252] width 790 height 505
